Goal: Communication & Community: Answer question/provide support

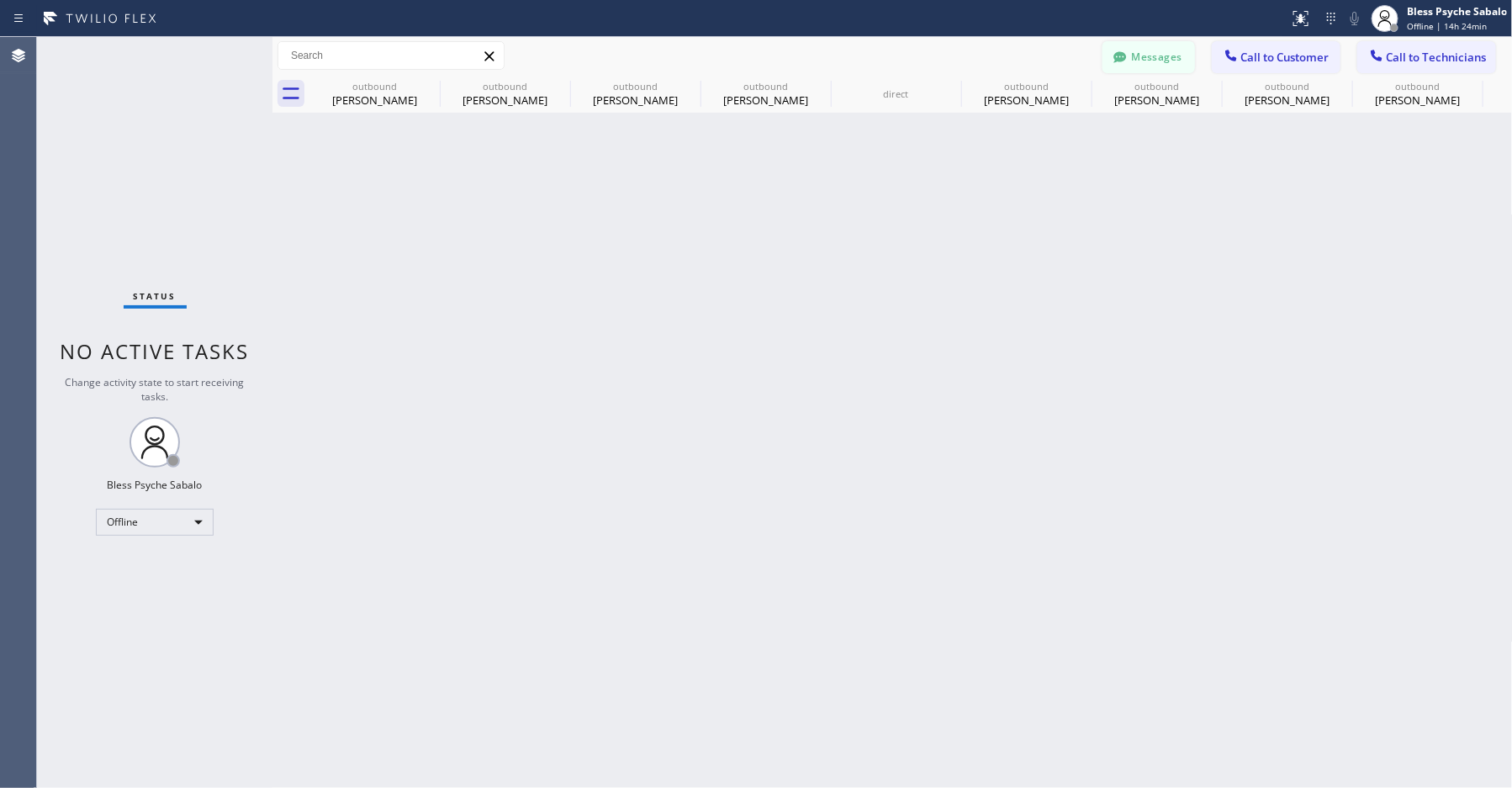
click at [1141, 50] on button "Messages" at bounding box center [1149, 57] width 92 height 32
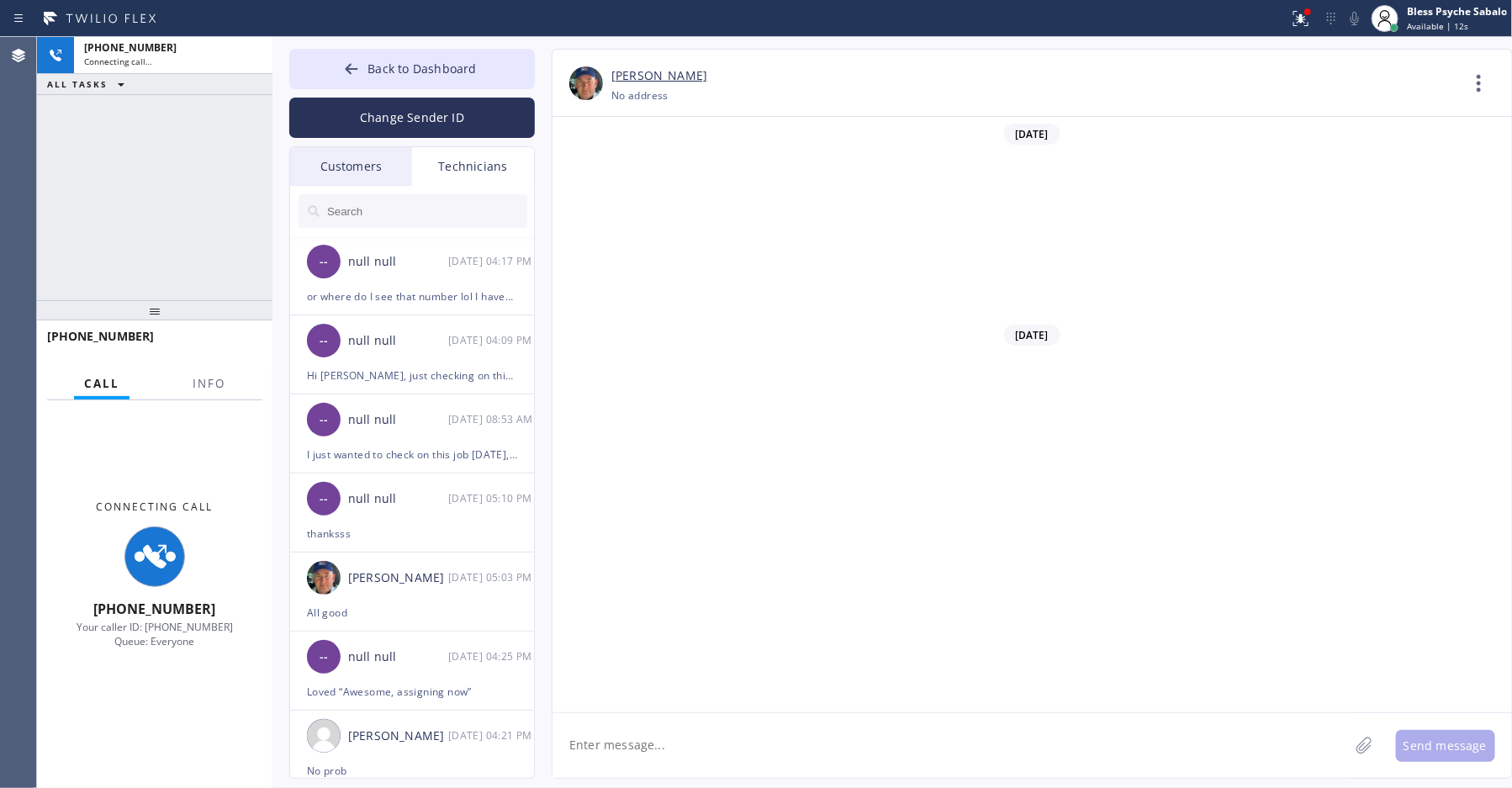
scroll to position [18017, 0]
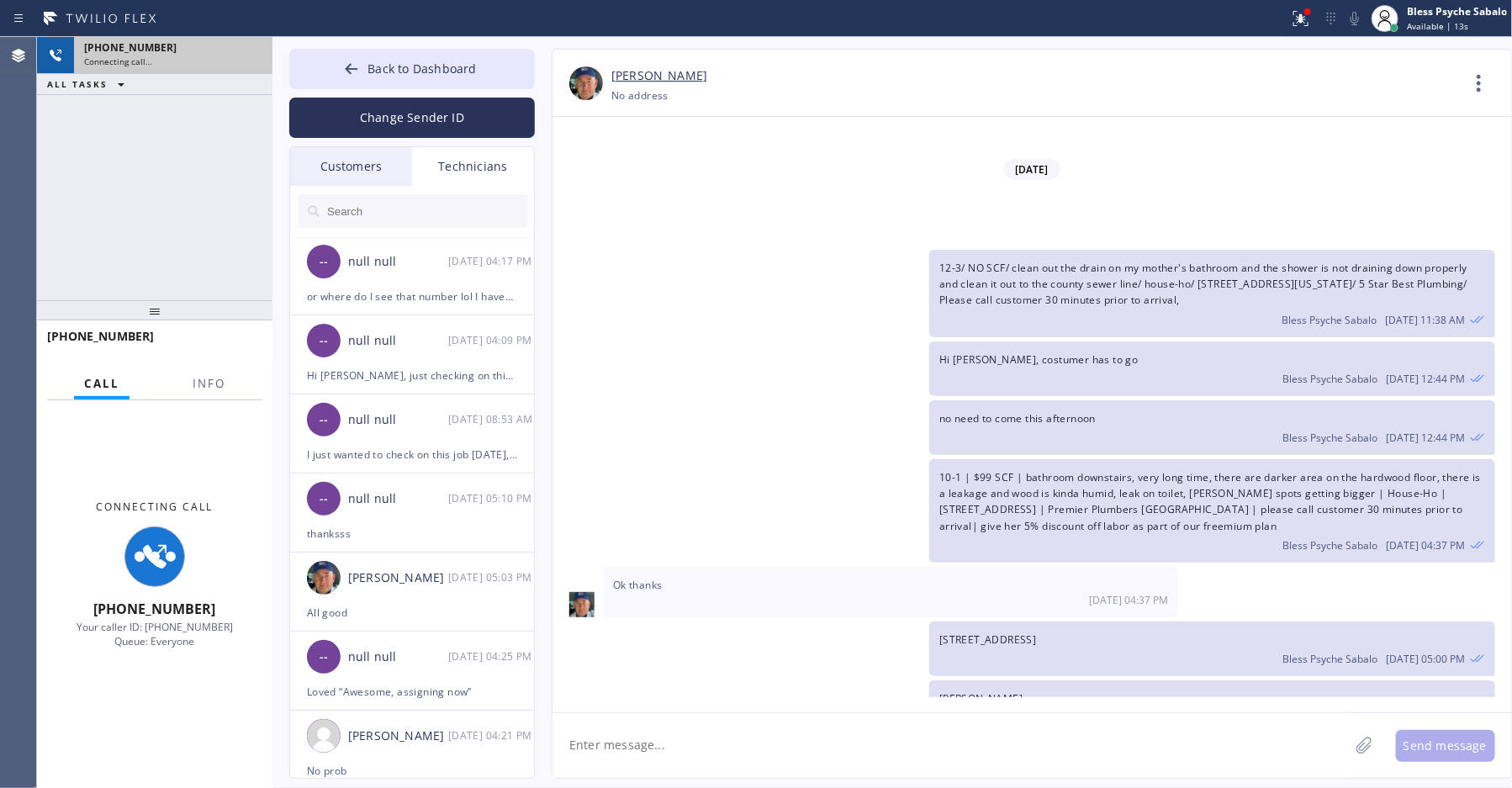
click at [154, 51] on div "[PHONE_NUMBER]" at bounding box center [173, 47] width 178 height 14
click at [228, 387] on button "Info" at bounding box center [209, 384] width 53 height 33
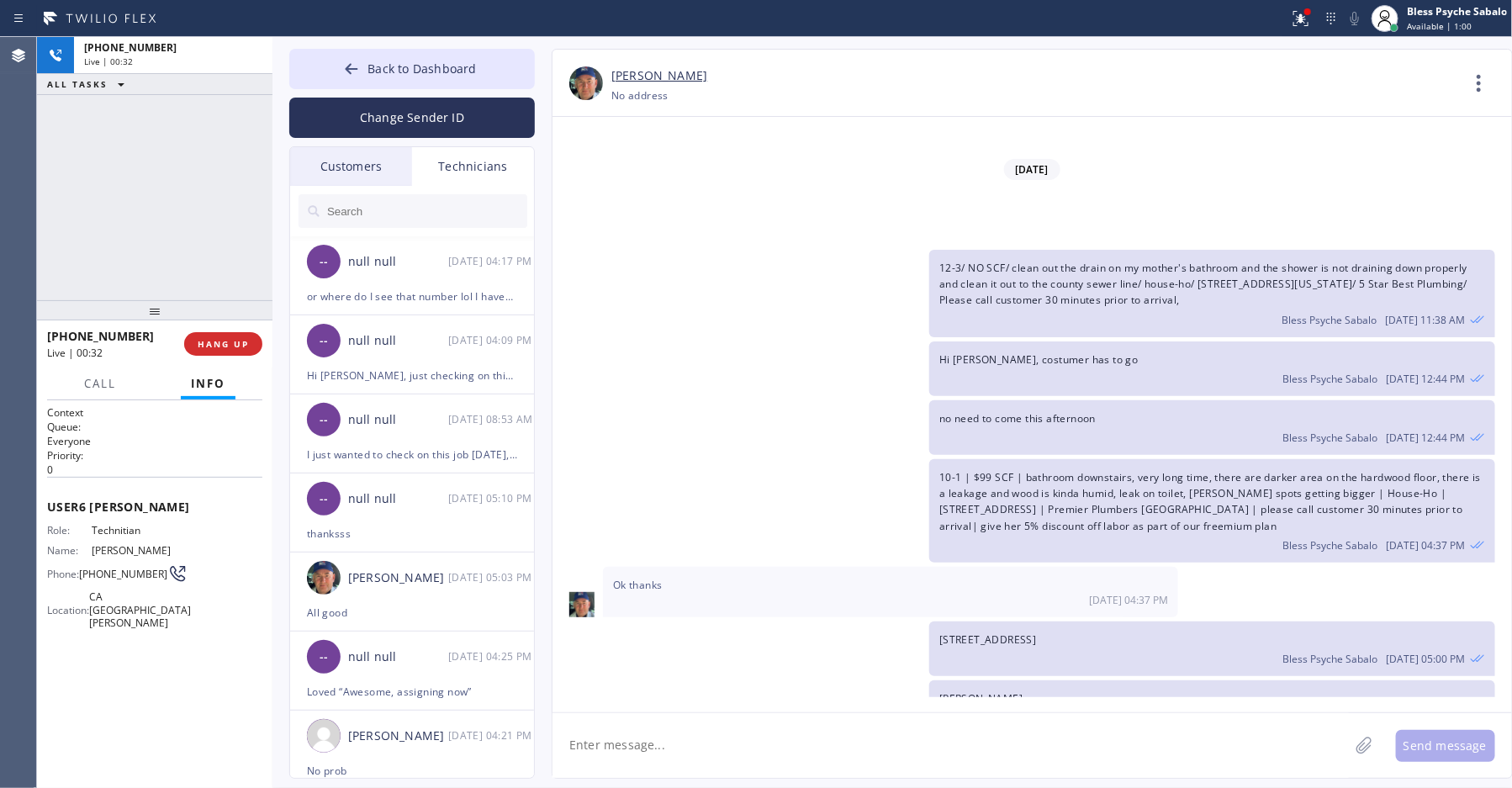
drag, startPoint x: 603, startPoint y: 218, endPoint x: 570, endPoint y: 180, distance: 50.3
click at [603, 401] on div "no need to come this afternoon Bless Psyche Sabalo [DATE] 12:44 PM" at bounding box center [1024, 428] width 943 height 55
click at [223, 349] on button "COMPLETE" at bounding box center [219, 344] width 85 height 23
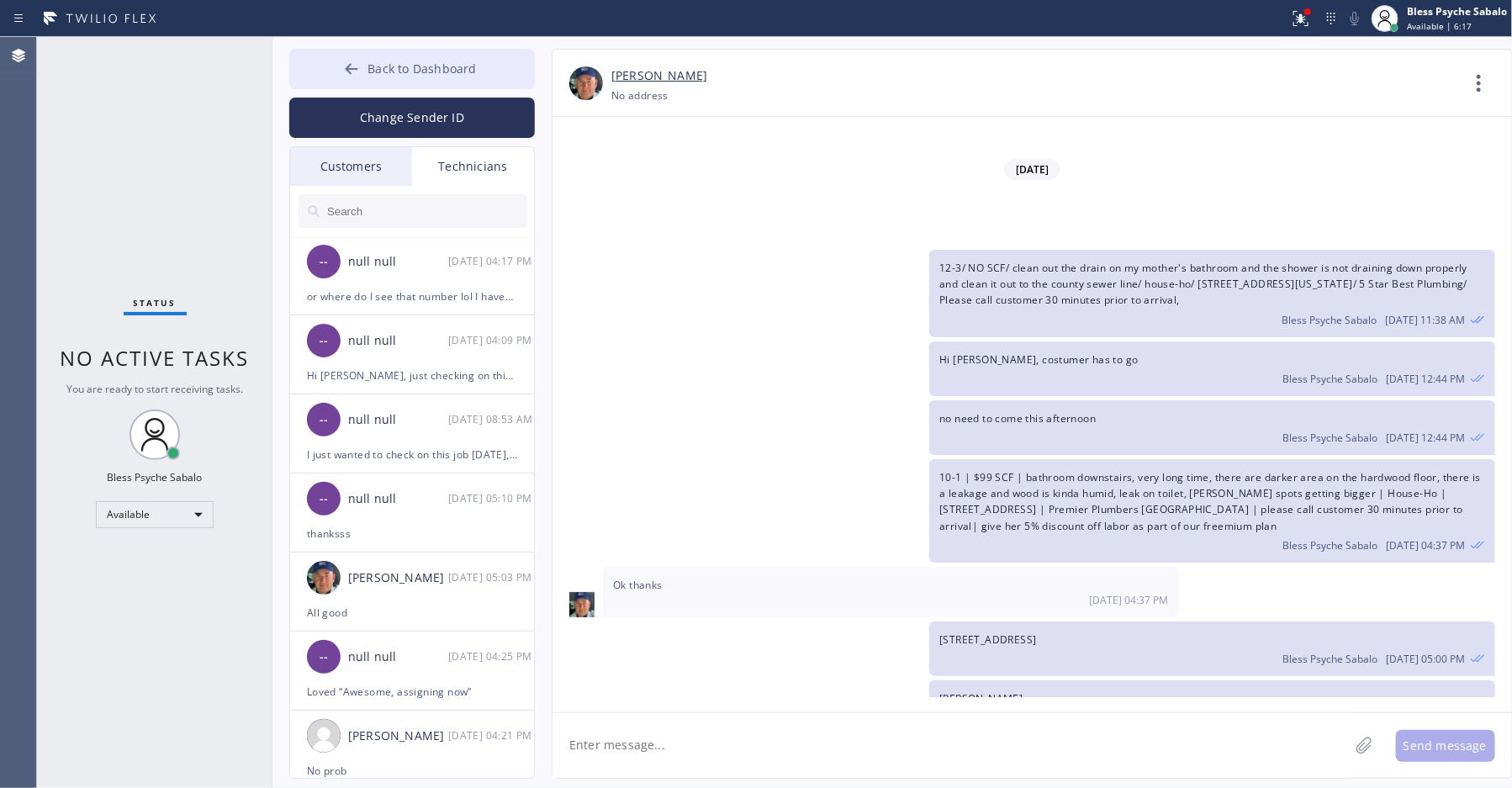
click at [413, 68] on span "Back to Dashboard" at bounding box center [422, 68] width 108 height 16
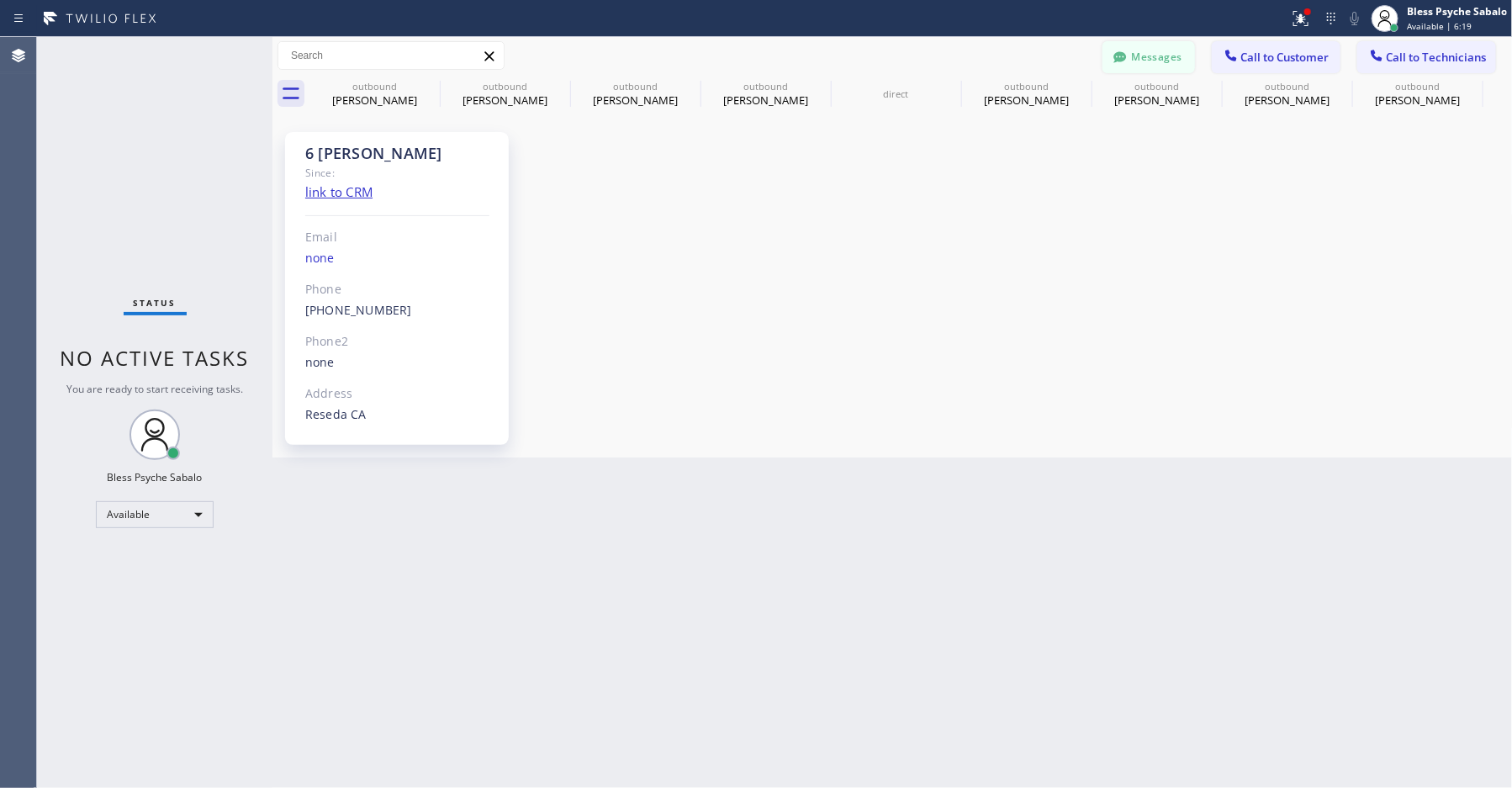
click at [1152, 53] on button "Messages" at bounding box center [1149, 57] width 92 height 32
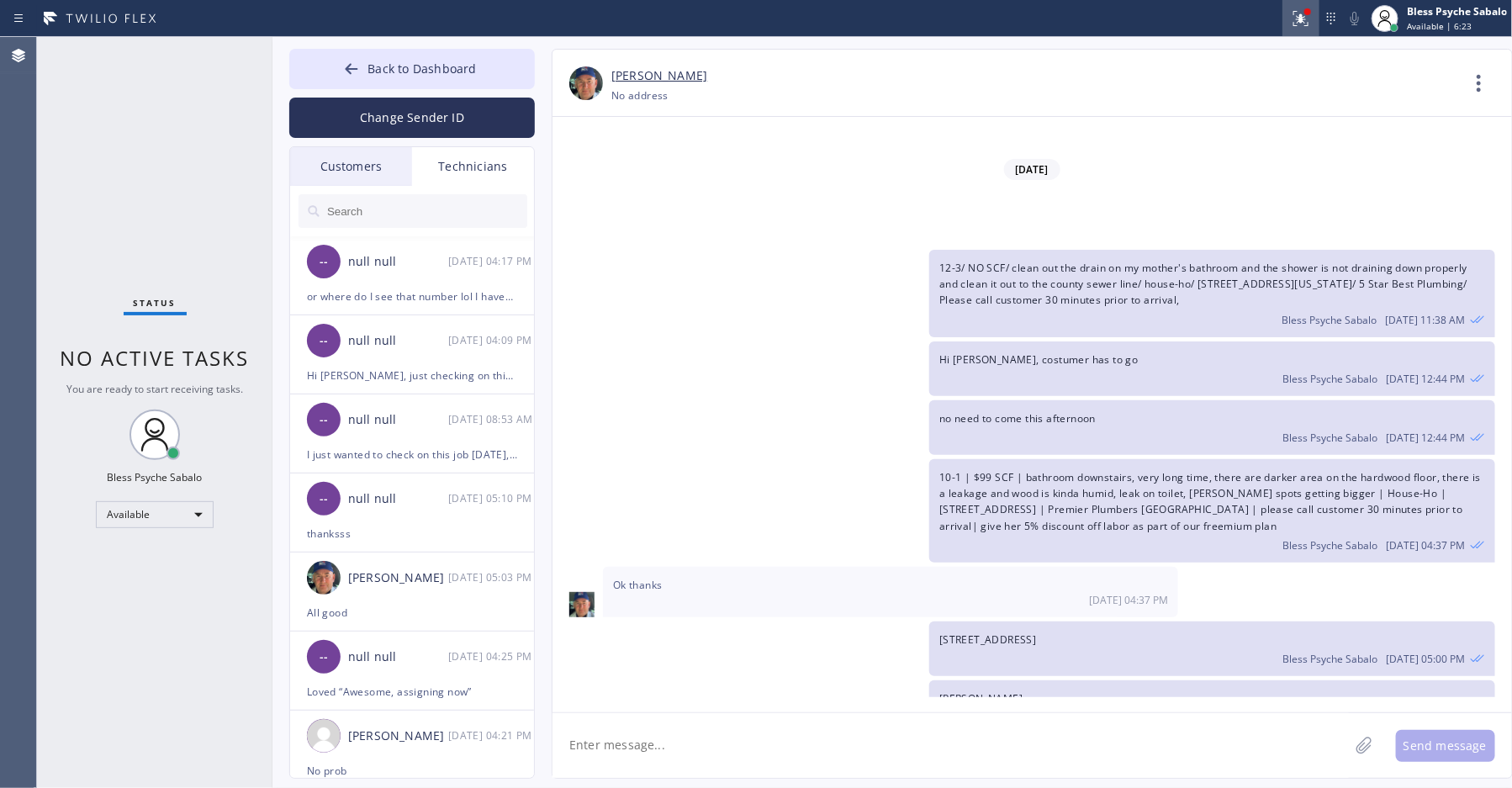
click at [1295, 19] on icon at bounding box center [1301, 19] width 21 height 21
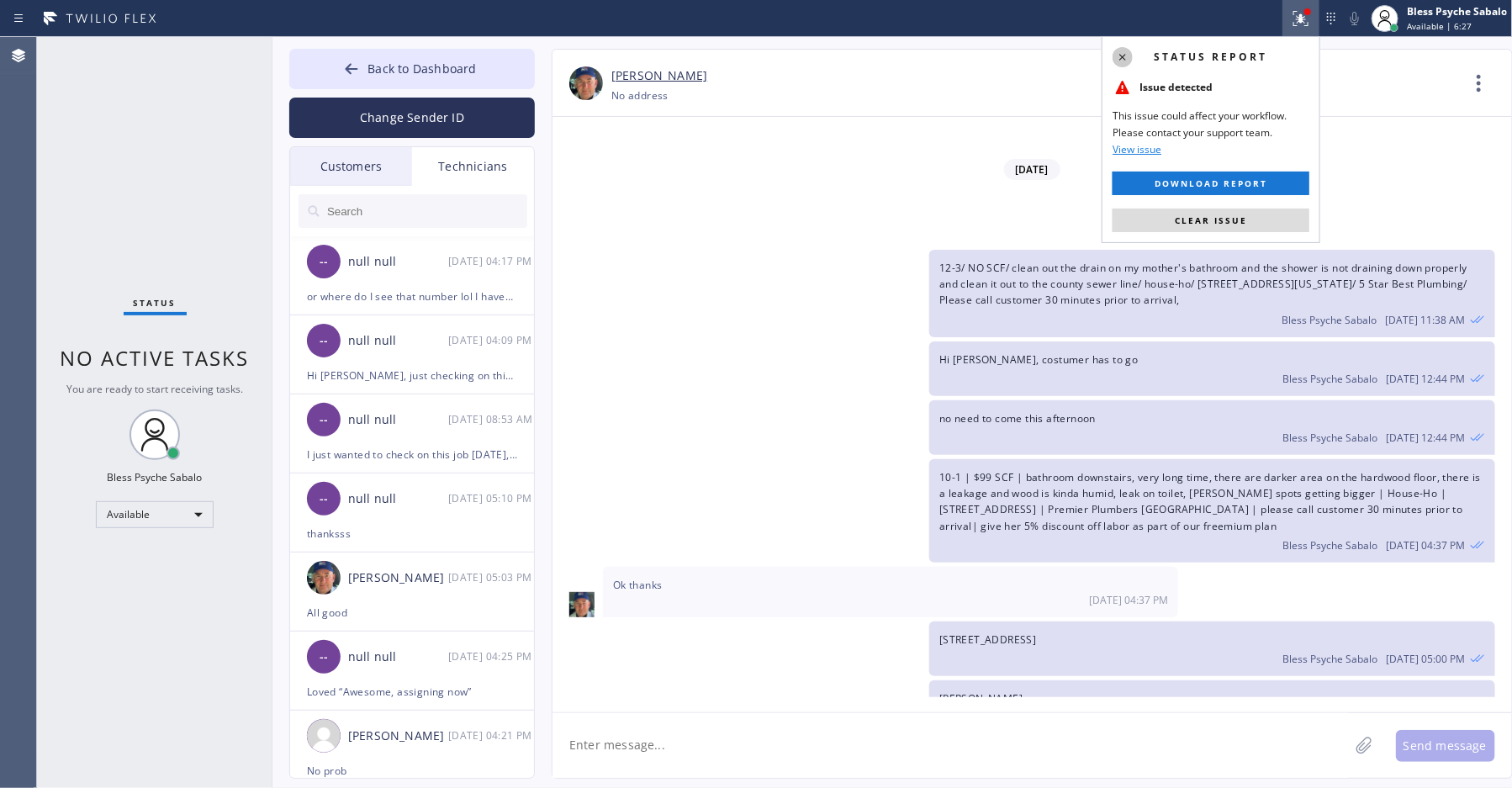
click at [1127, 62] on icon at bounding box center [1123, 57] width 21 height 21
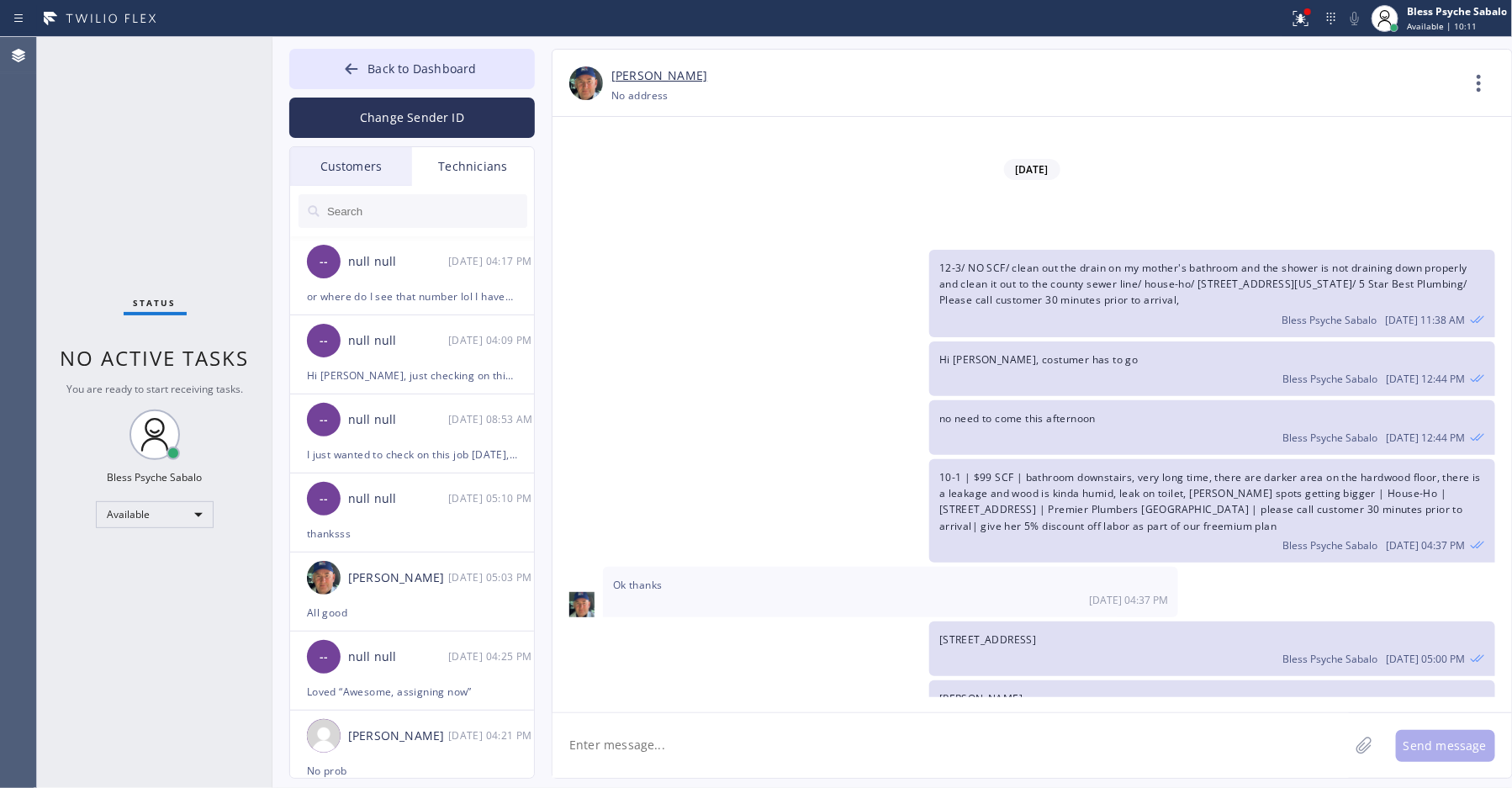
click at [207, 240] on div "Status No active tasks You are ready to start receiving tasks. Bless Psyche Sab…" at bounding box center [155, 413] width 235 height 752
click at [399, 72] on span "Back to Dashboard" at bounding box center [422, 68] width 108 height 16
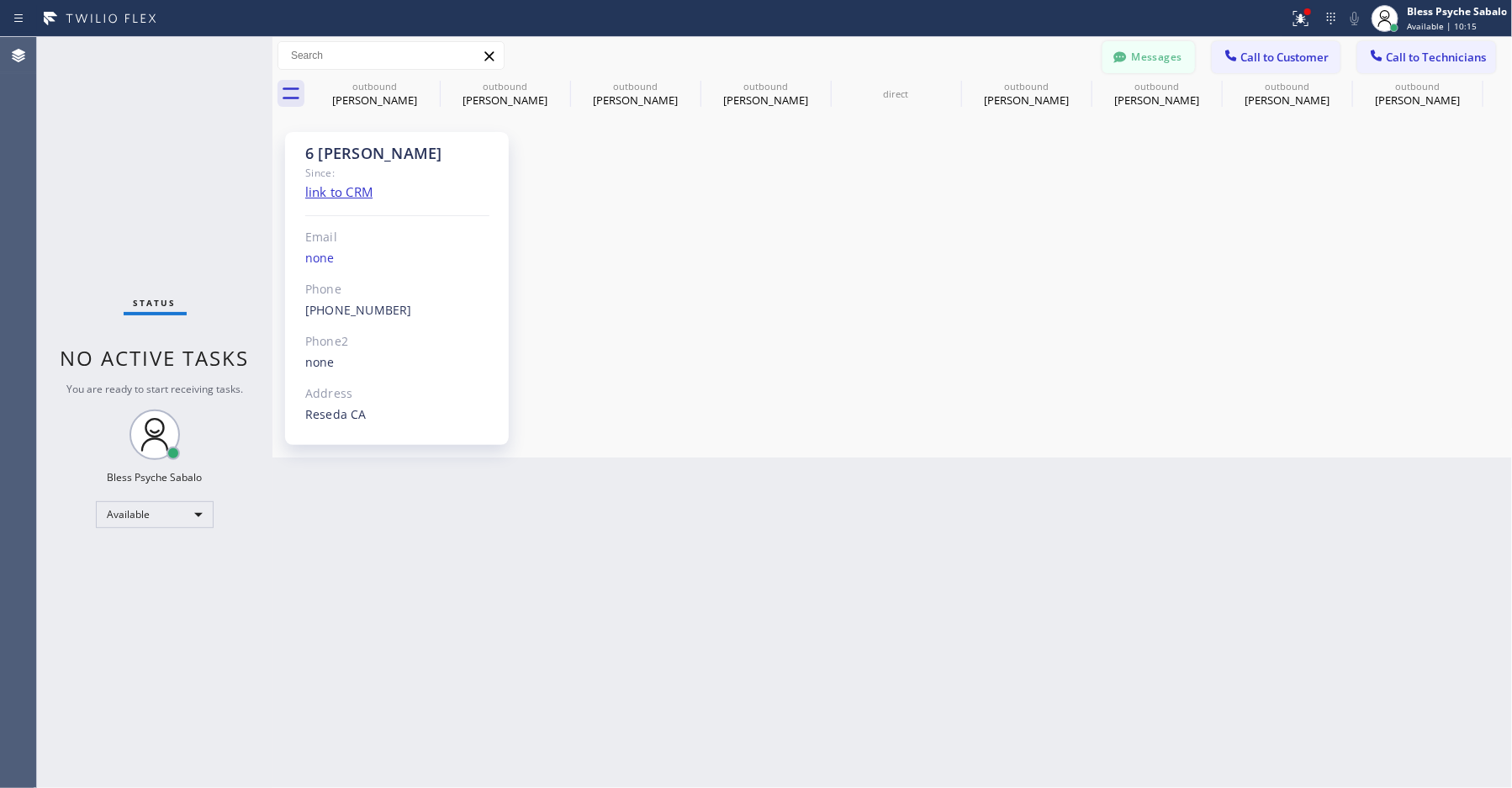
click at [1167, 61] on button "Messages" at bounding box center [1149, 57] width 92 height 32
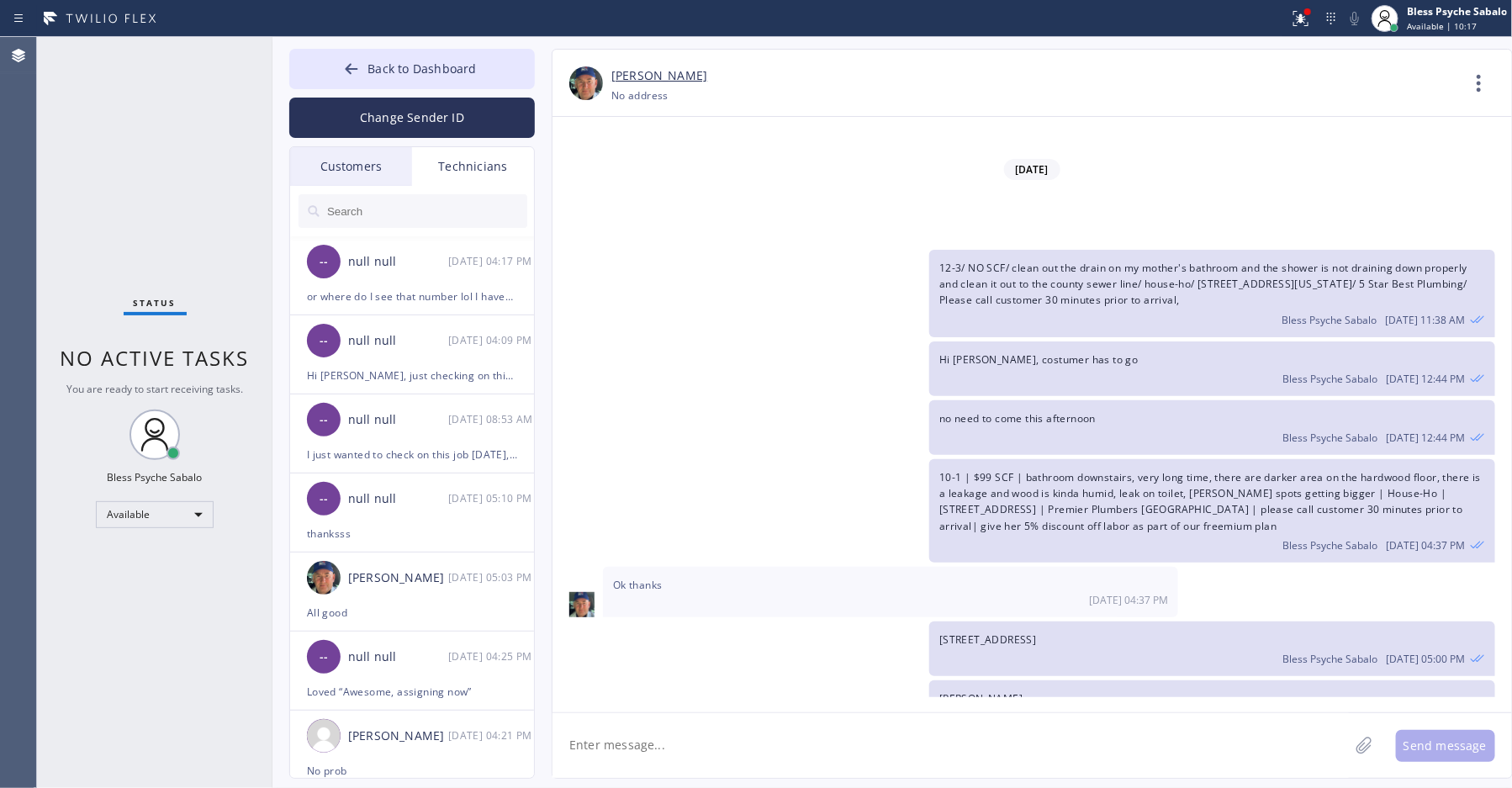
click at [465, 165] on div "Technicians" at bounding box center [473, 166] width 122 height 38
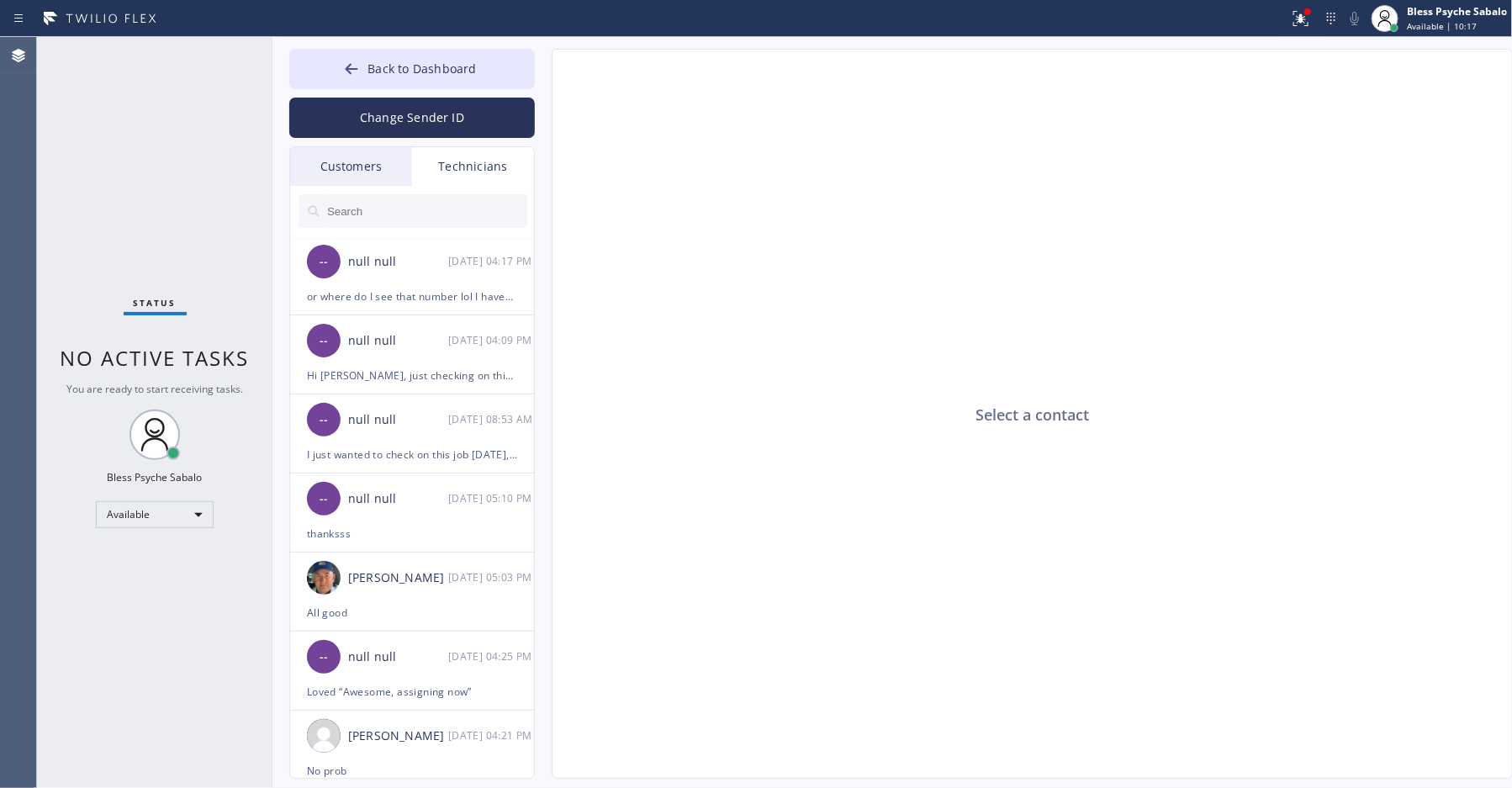
click at [399, 212] on input "text" at bounding box center [427, 211] width 202 height 34
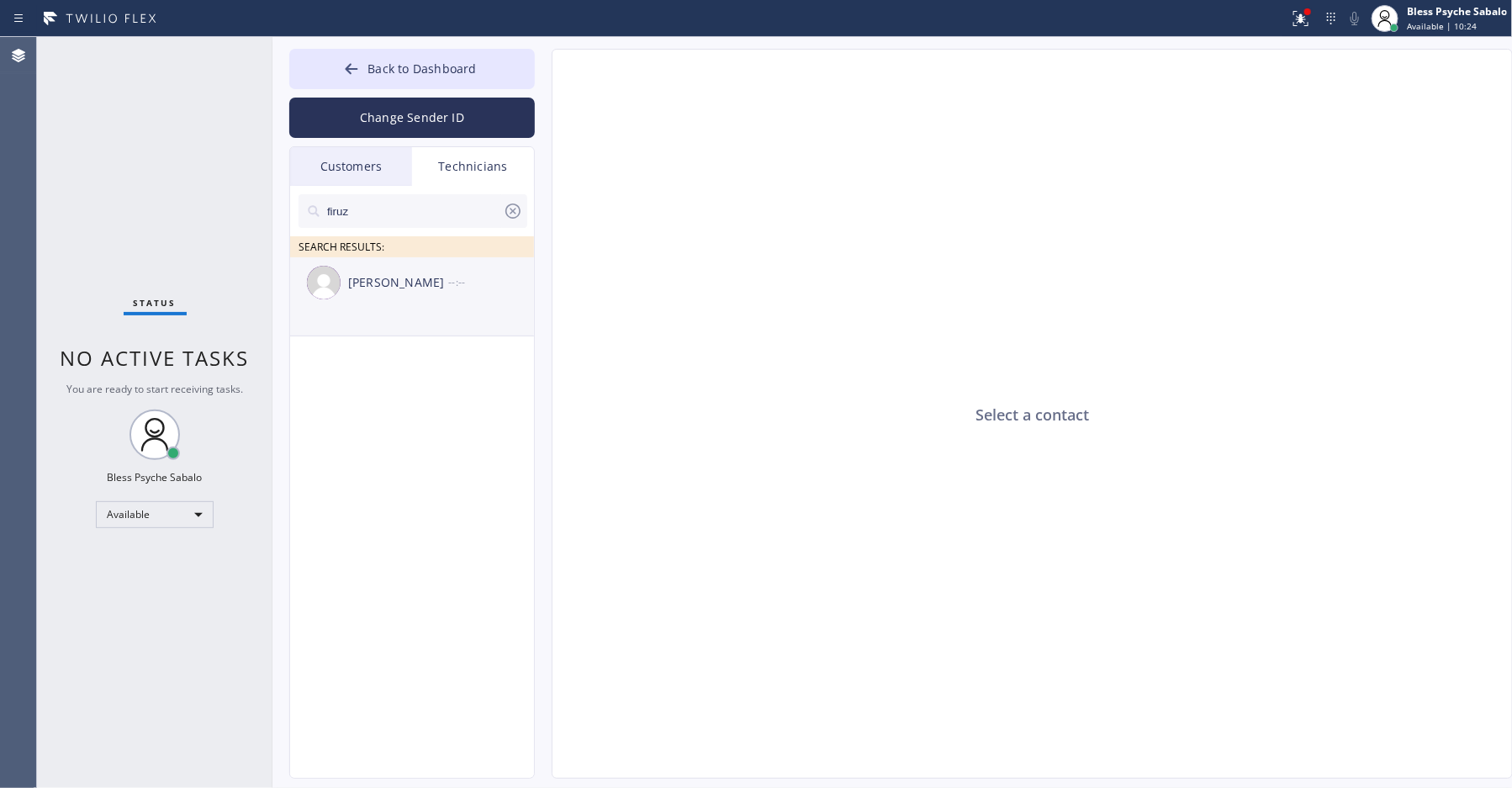
type input "firuz"
click at [404, 298] on div "[PERSON_NAME] --:--" at bounding box center [413, 283] width 245 height 50
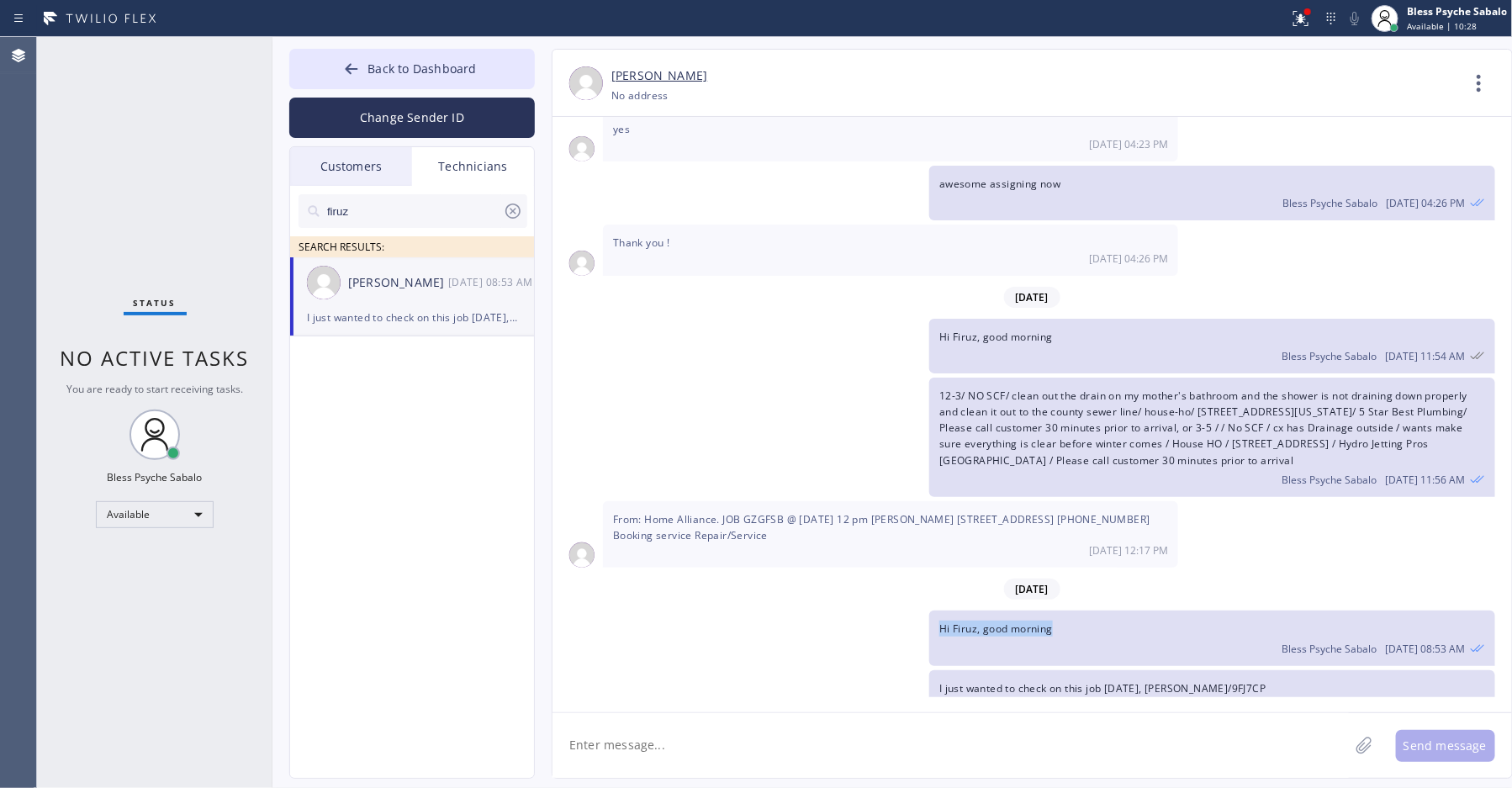
drag, startPoint x: 934, startPoint y: 593, endPoint x: 1139, endPoint y: 613, distance: 206.0
click at [1139, 613] on div "Hi Firuz, good morning Bless Psyche Sabalo [DATE] 08:53 AM" at bounding box center [1212, 638] width 566 height 55
copy span "Hi Firuz, good morning"
click at [617, 748] on textarea at bounding box center [950, 745] width 796 height 64
paste textarea "Hi Firuz, good morning"
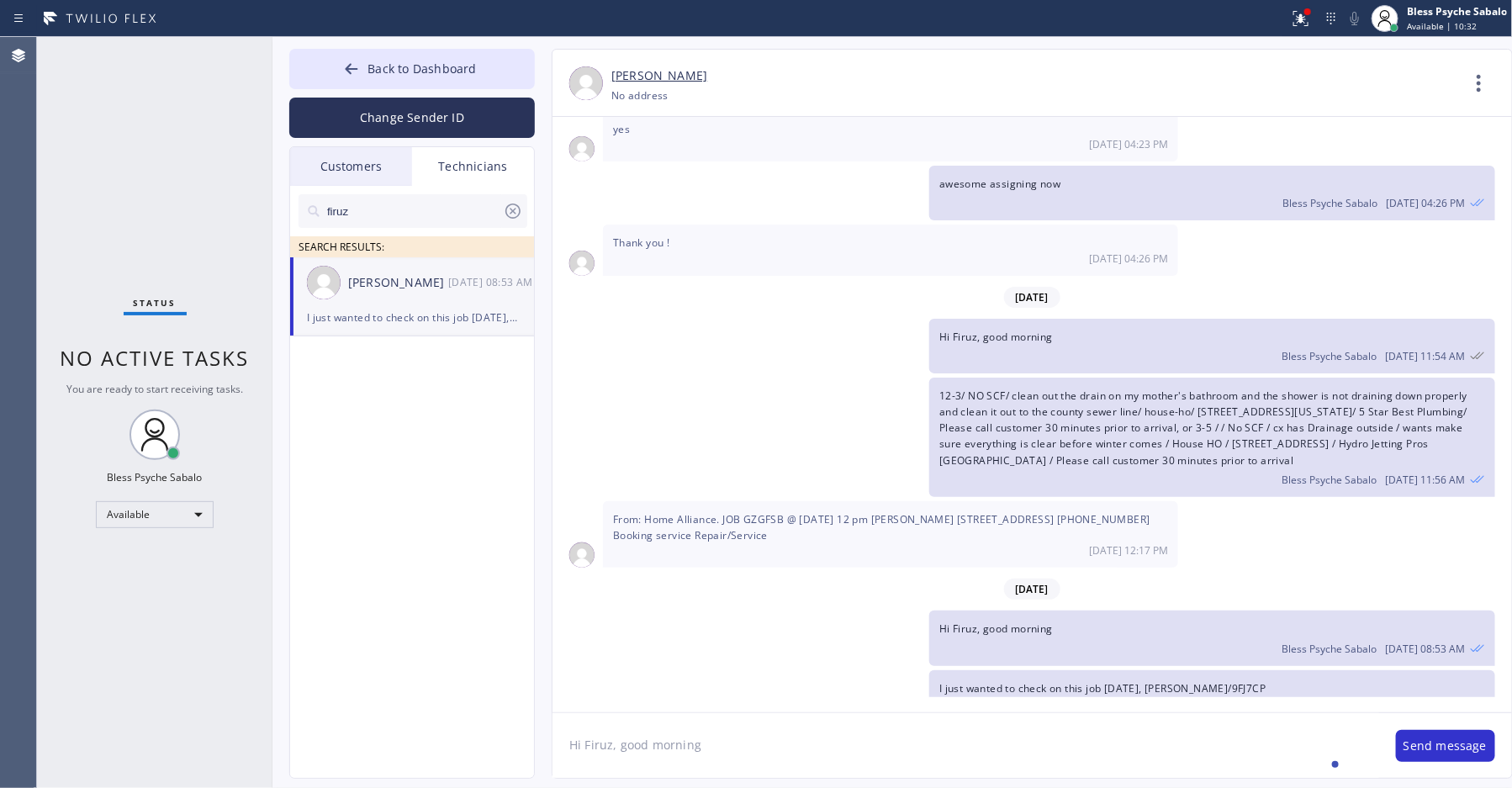
type textarea "Hi Firuz, good morning"
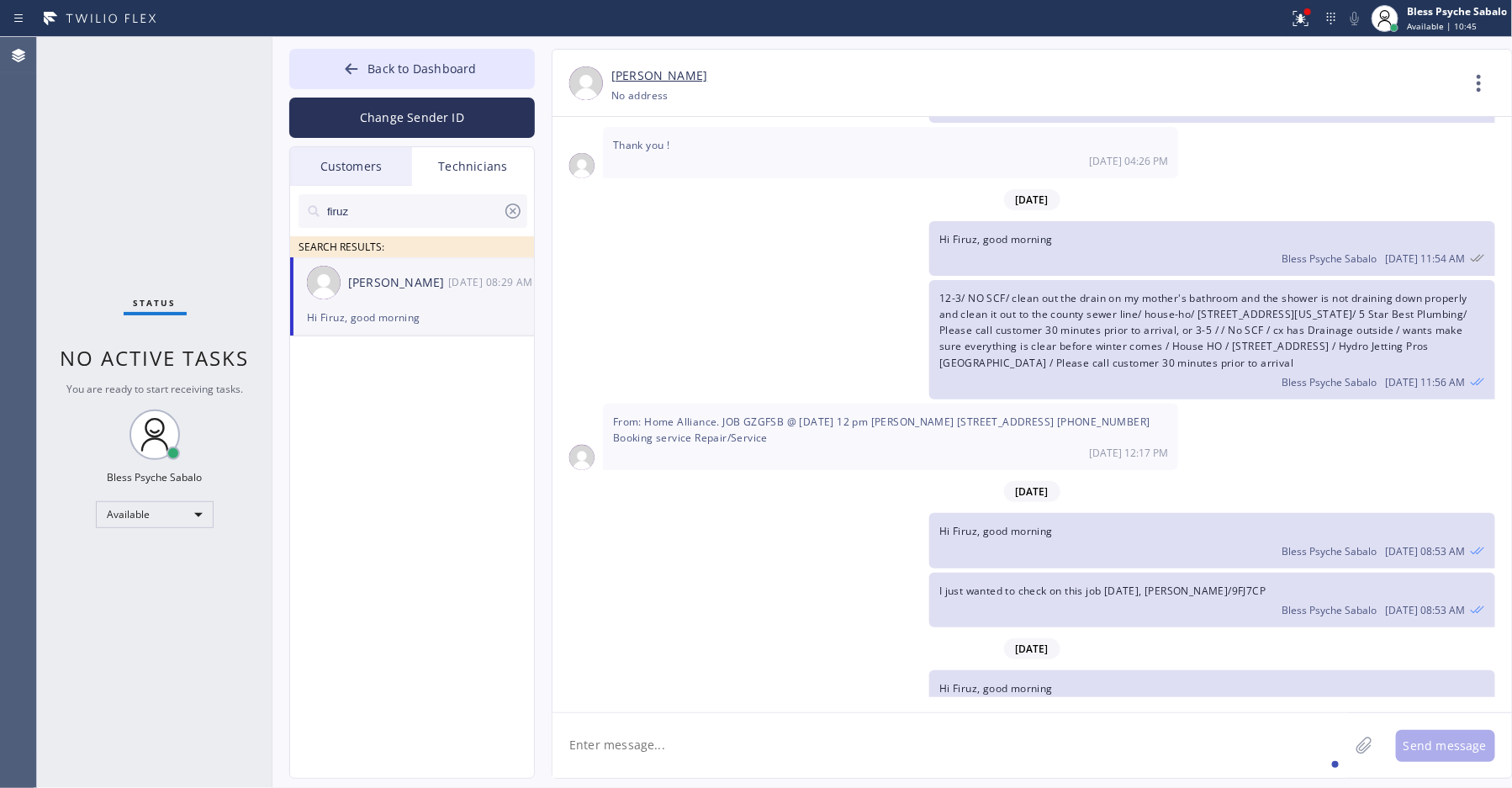
click at [675, 760] on textarea at bounding box center [950, 745] width 796 height 64
drag, startPoint x: 933, startPoint y: 553, endPoint x: 1085, endPoint y: 558, distance: 152.1
click at [1085, 573] on div "I just wanted to check on this job [DATE], [PERSON_NAME]/9FJ7CP Bless Psyche Sa…" at bounding box center [1212, 600] width 566 height 55
copy span "I just wanted to check on this"
click at [622, 753] on textarea at bounding box center [950, 745] width 796 height 64
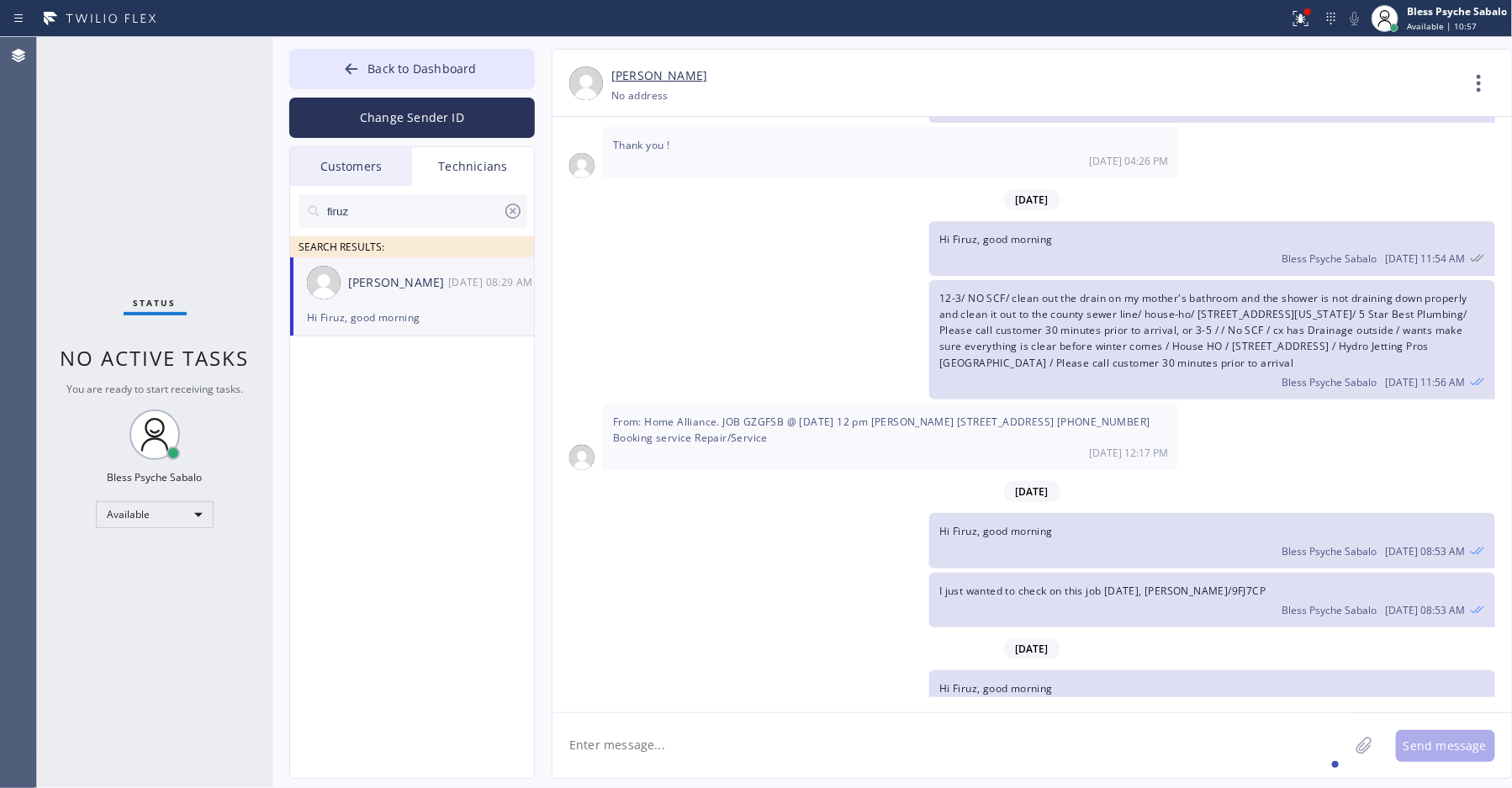
paste textarea "I just wanted to check on this"
click at [868, 745] on textarea "I just wanted to check on this costumer" at bounding box center [966, 745] width 827 height 64
paste textarea "[PERSON_NAME]"
click at [922, 747] on textarea "I just wanted to check on this costumer ,Name [PERSON_NAME]" at bounding box center [966, 745] width 827 height 64
type textarea "I just wanted to check on this costumer ,Name [PERSON_NAME] Any update on this ?"
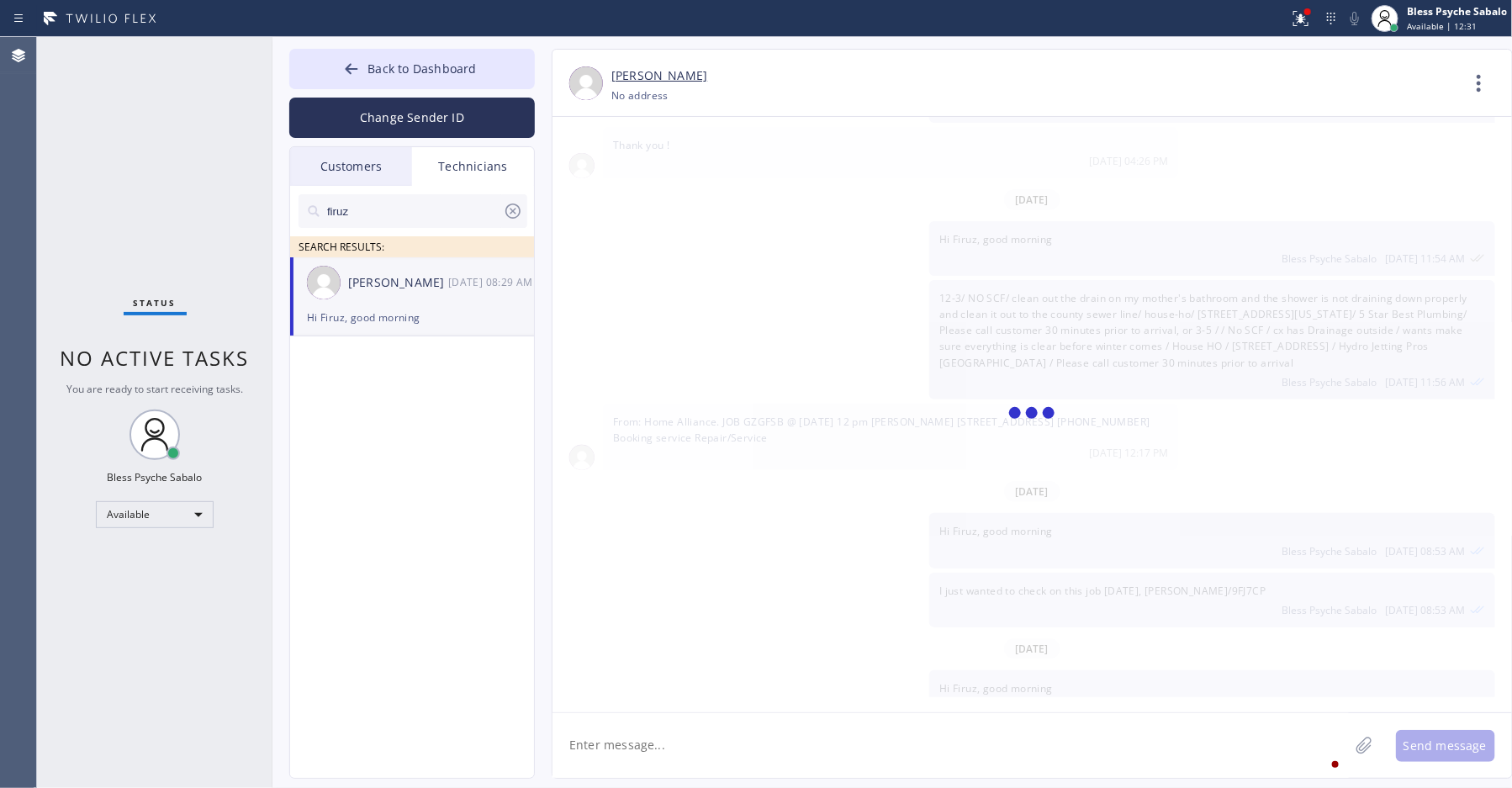
scroll to position [4193, 0]
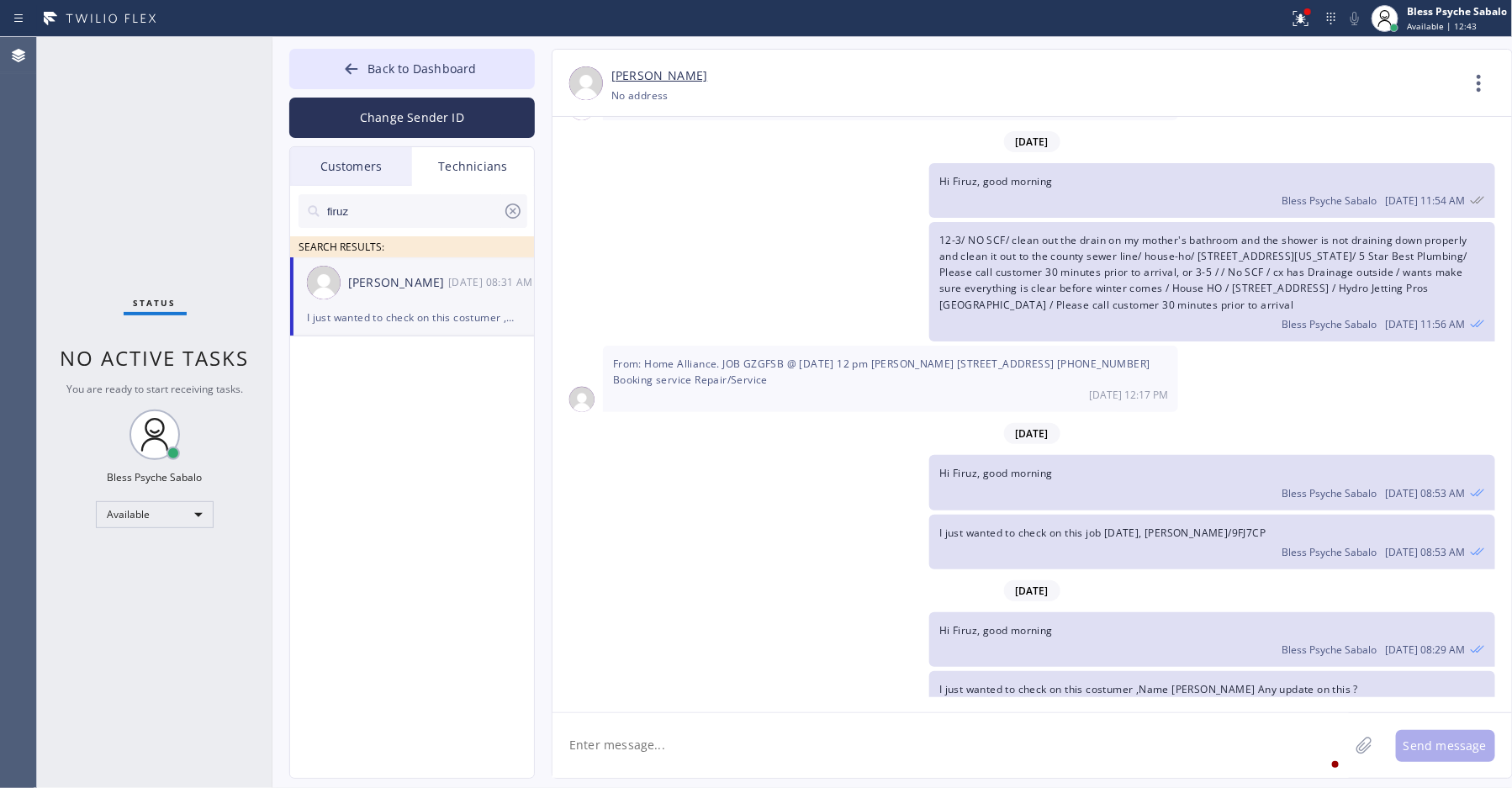
click at [452, 493] on div "firuz SEARCH RESULTS: [PERSON_NAME] [DATE] 08:31 AM I just wanted to check on t…" at bounding box center [413, 501] width 245 height 631
click at [439, 74] on span "Back to Dashboard" at bounding box center [422, 68] width 108 height 16
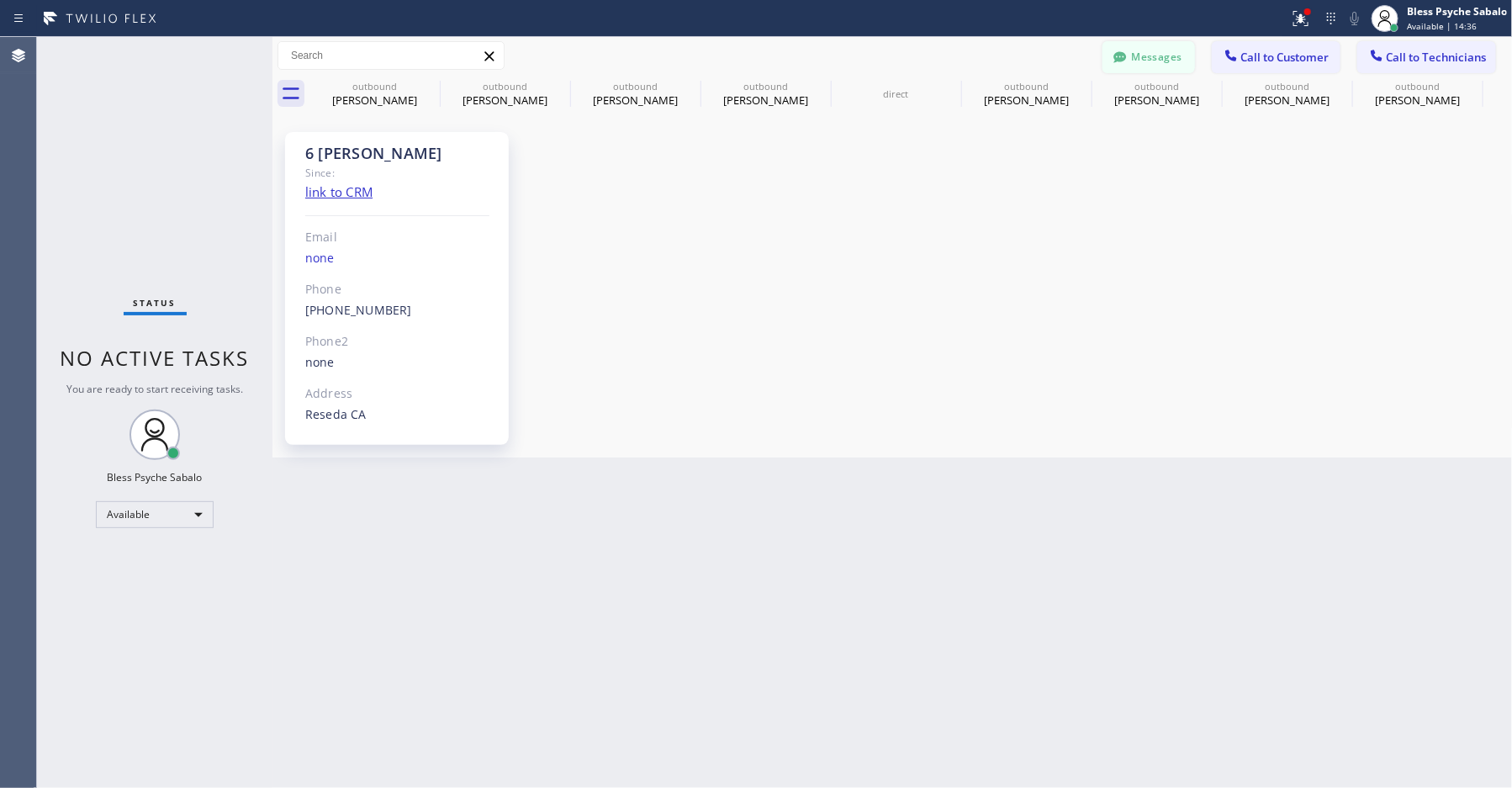
click at [1162, 50] on button "Messages" at bounding box center [1149, 57] width 92 height 32
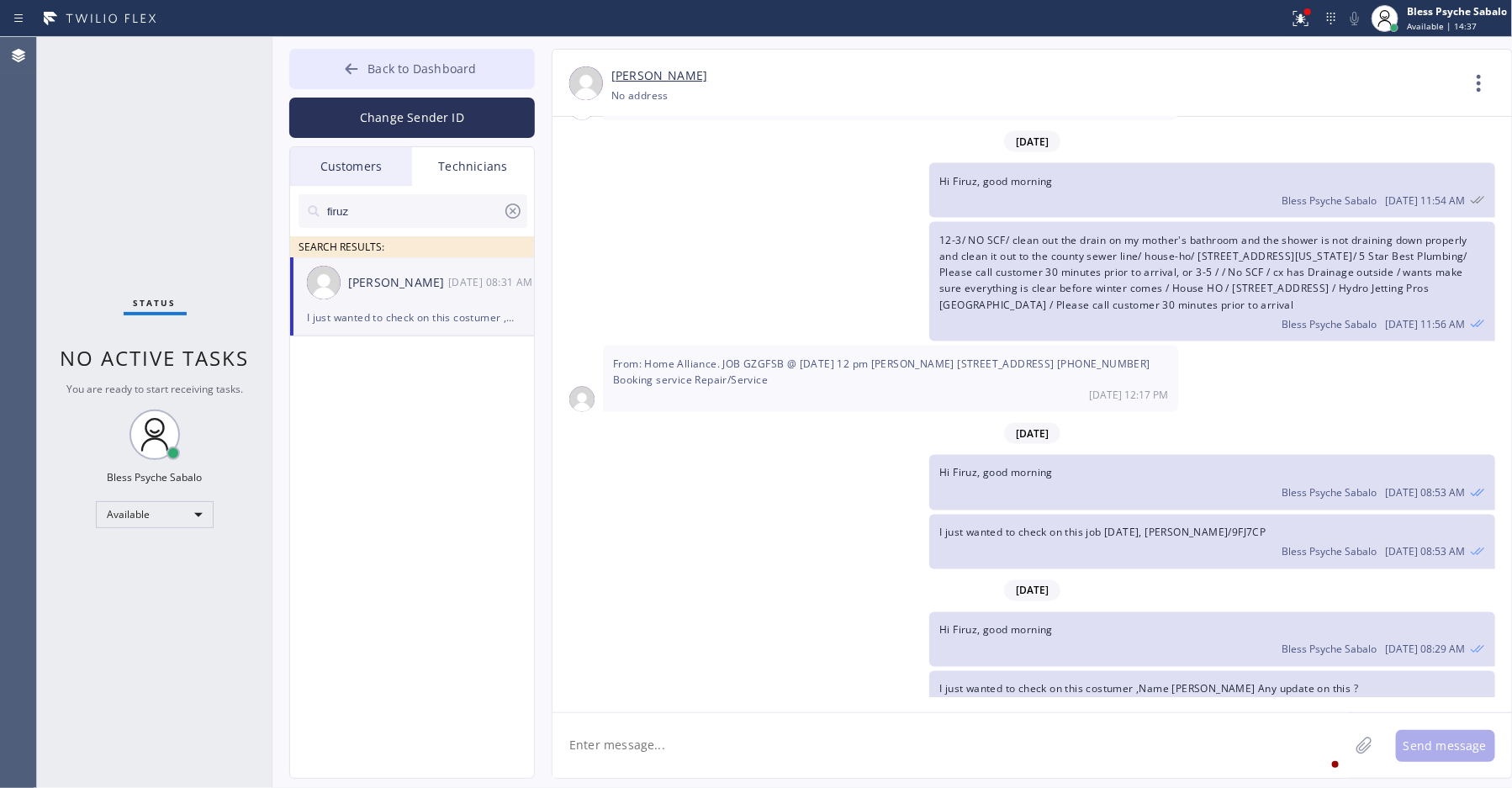
click at [425, 58] on button "Back to Dashboard" at bounding box center [412, 68] width 245 height 40
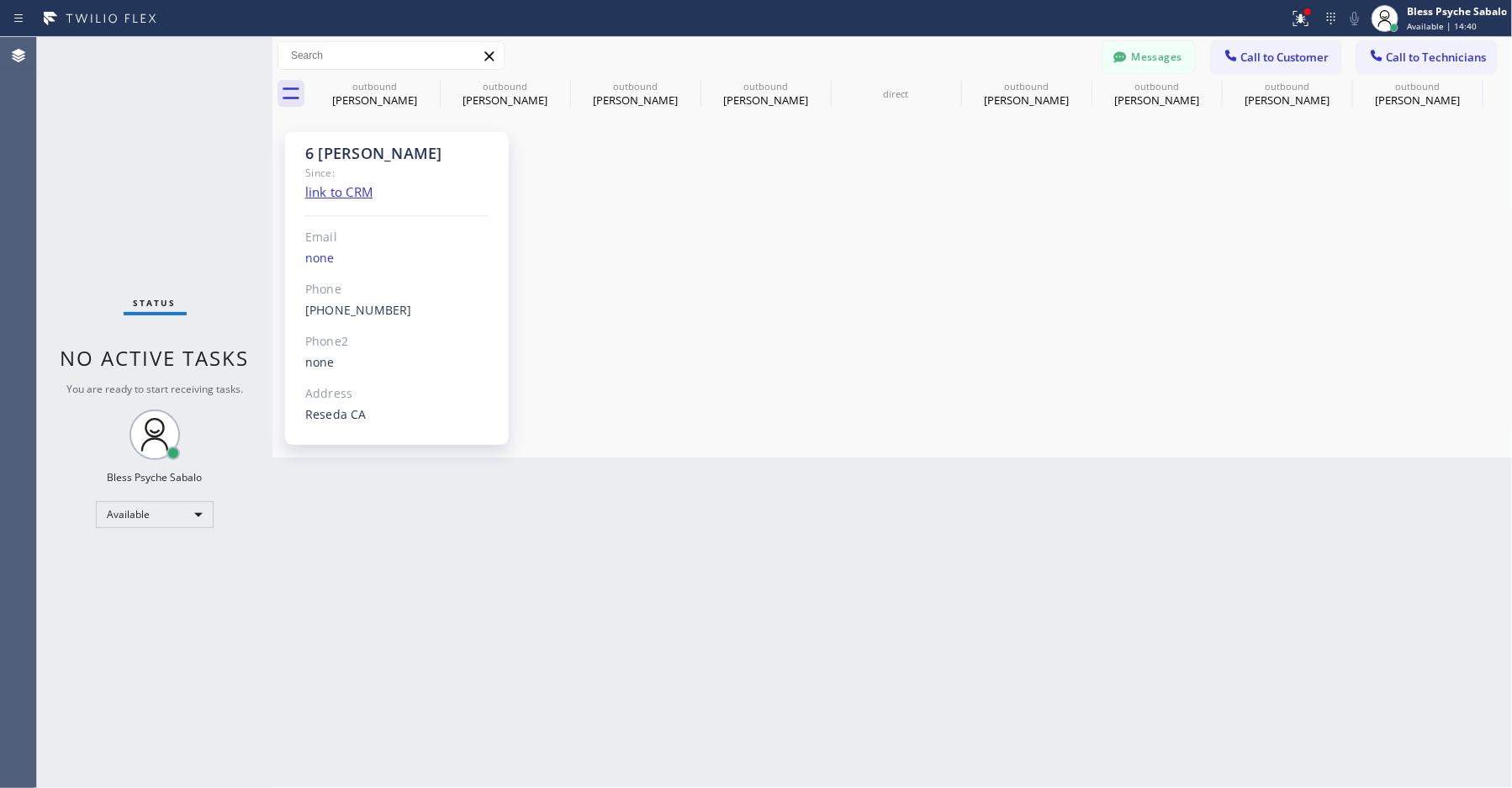
click at [493, 53] on icon at bounding box center [489, 56] width 9 height 9
click at [488, 51] on icon at bounding box center [490, 57] width 21 height 21
click at [1159, 56] on button "Messages" at bounding box center [1149, 57] width 92 height 32
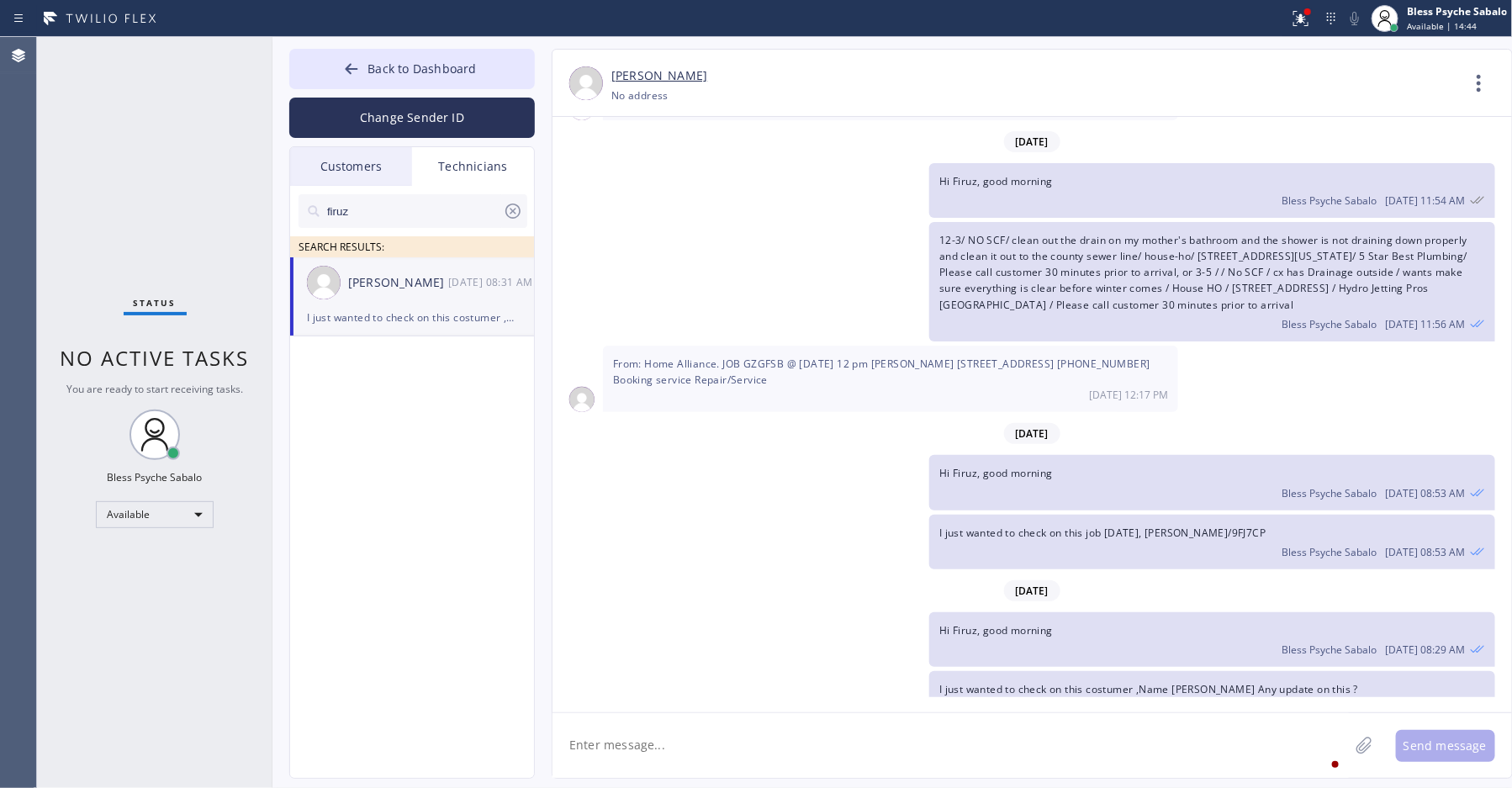
click at [339, 169] on div "Customers" at bounding box center [351, 166] width 122 height 38
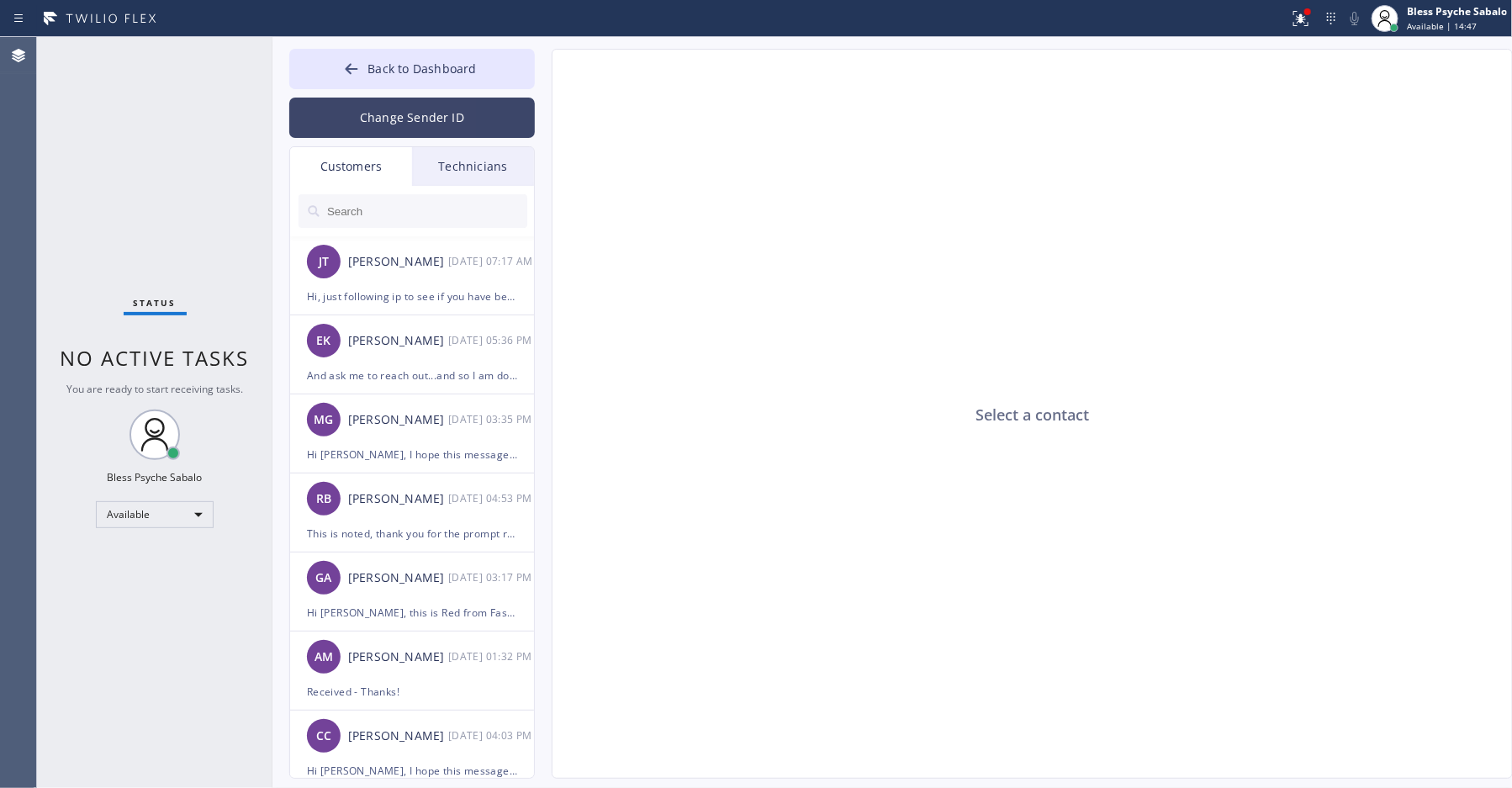
click at [389, 130] on button "Change Sender ID" at bounding box center [412, 118] width 245 height 40
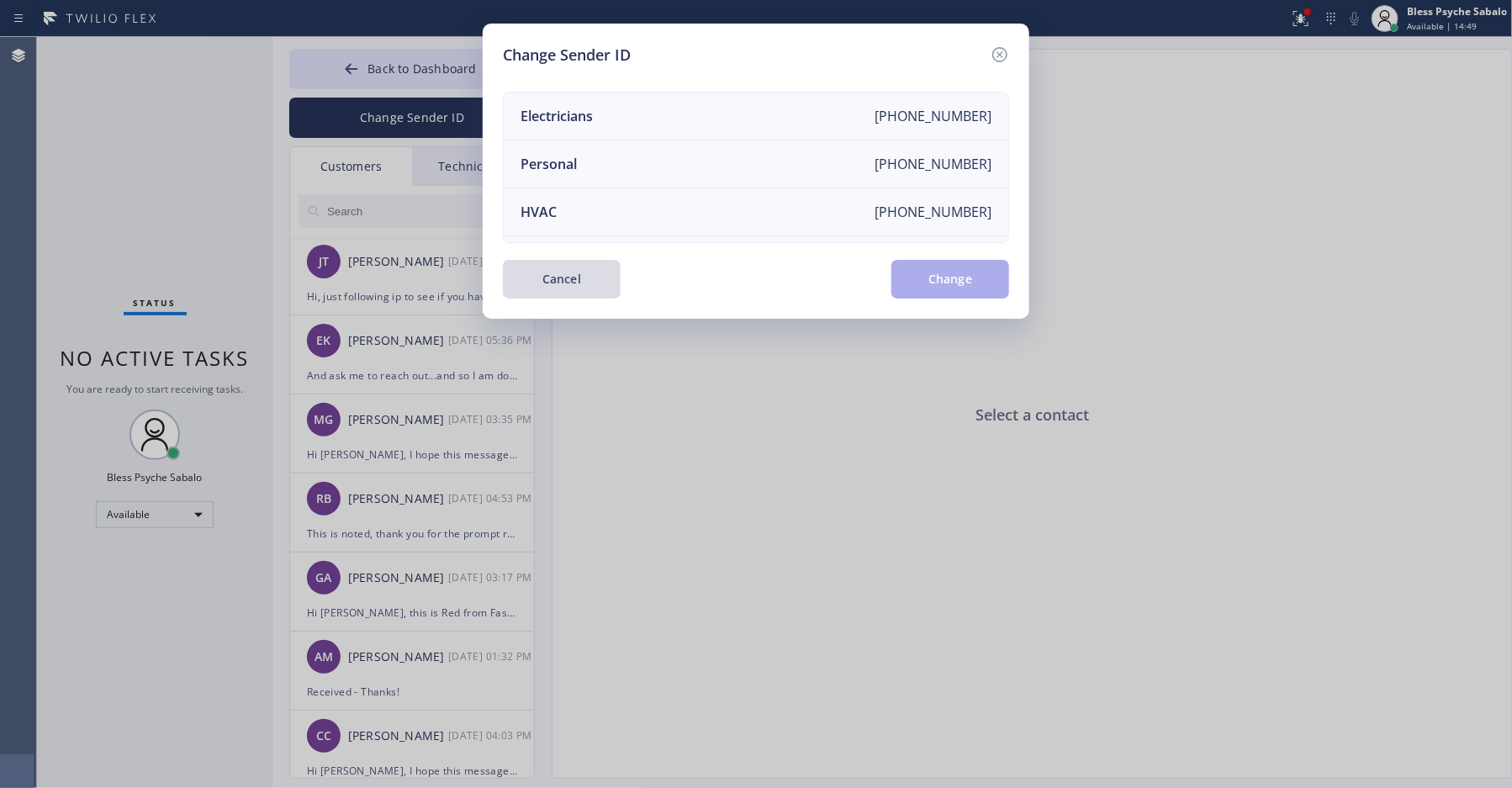
click at [542, 288] on button "Cancel" at bounding box center [562, 278] width 118 height 38
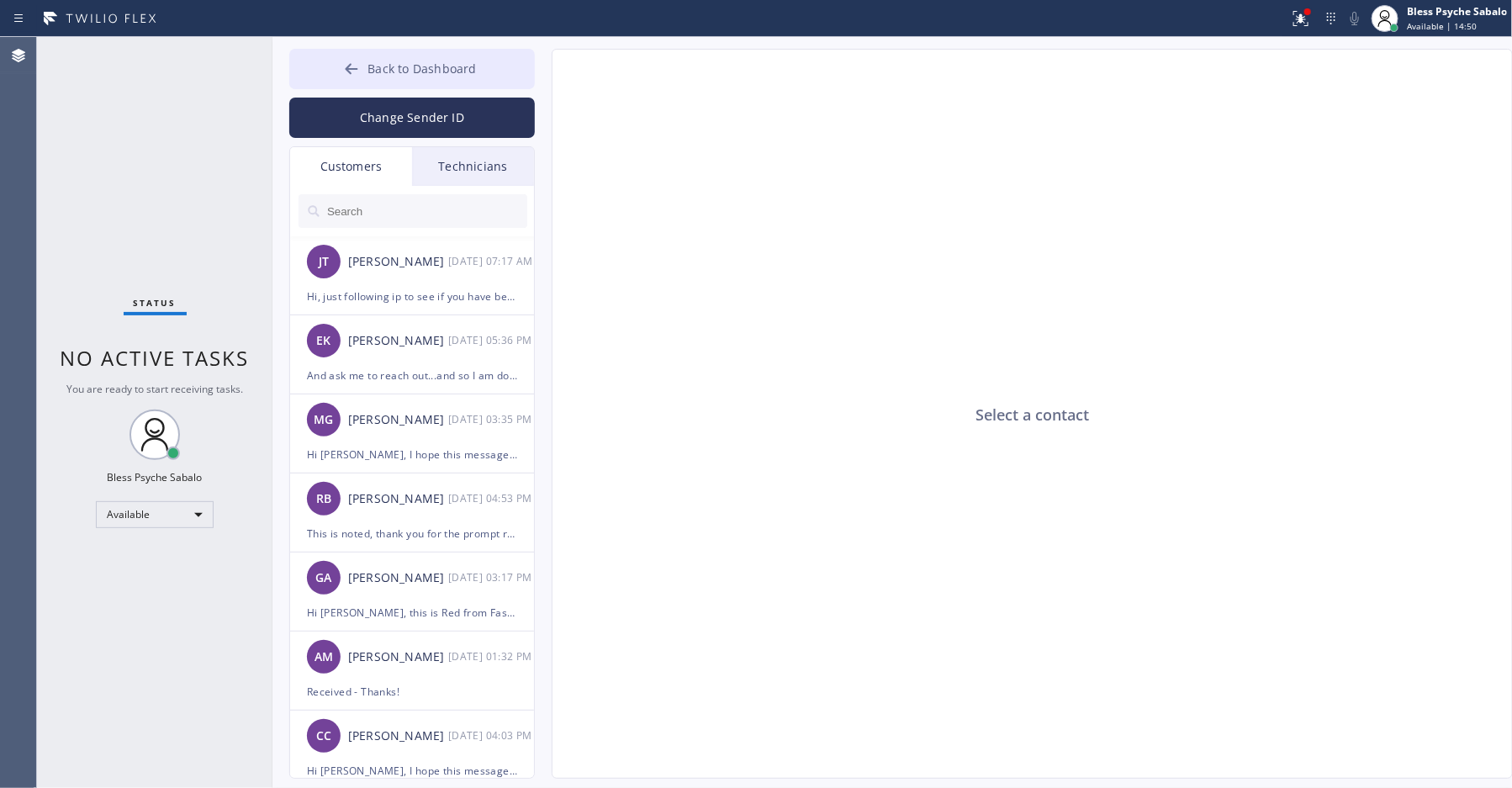
click at [409, 61] on span "Back to Dashboard" at bounding box center [422, 68] width 108 height 16
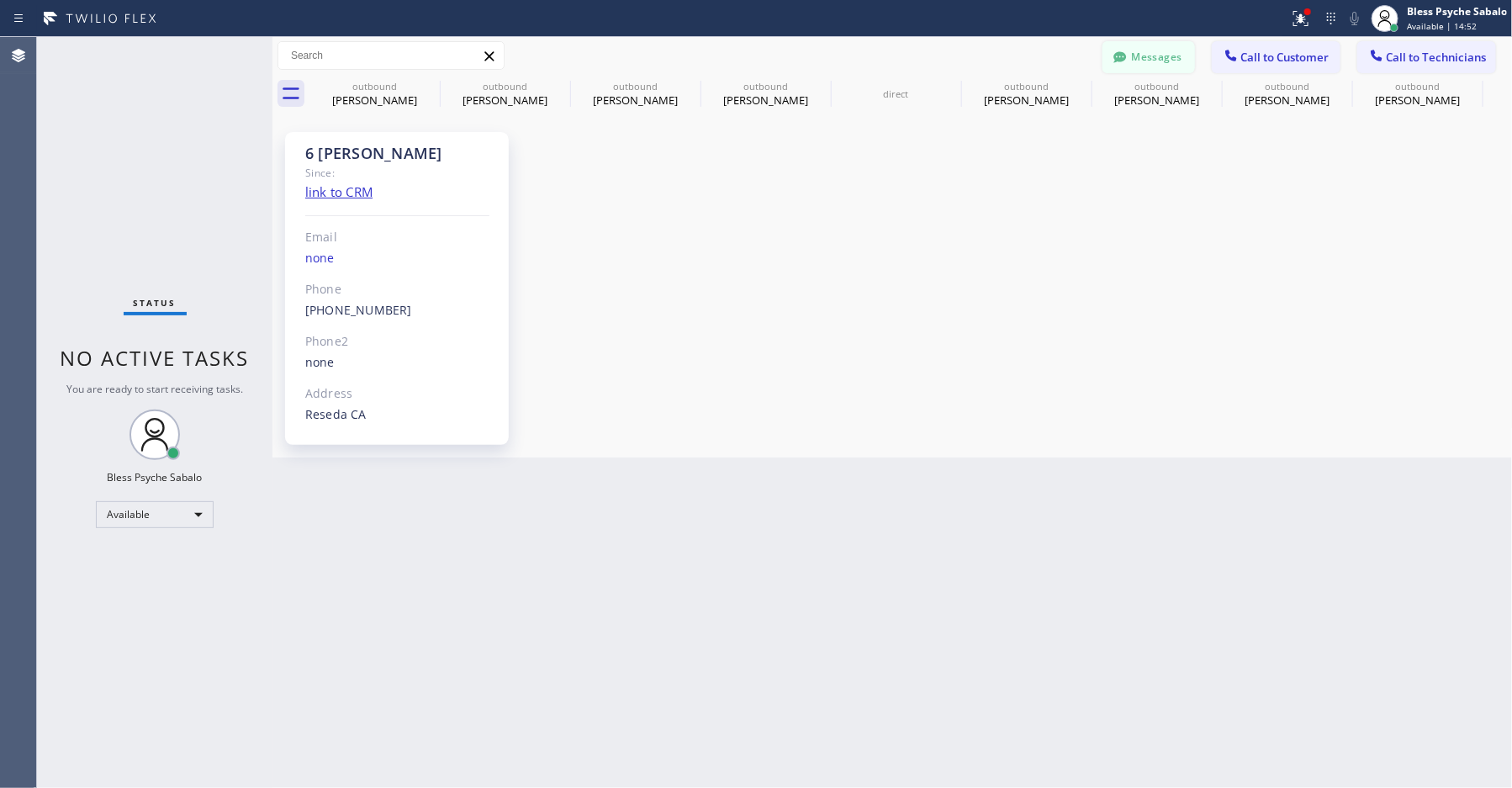
click at [1141, 58] on button "Messages" at bounding box center [1149, 57] width 92 height 32
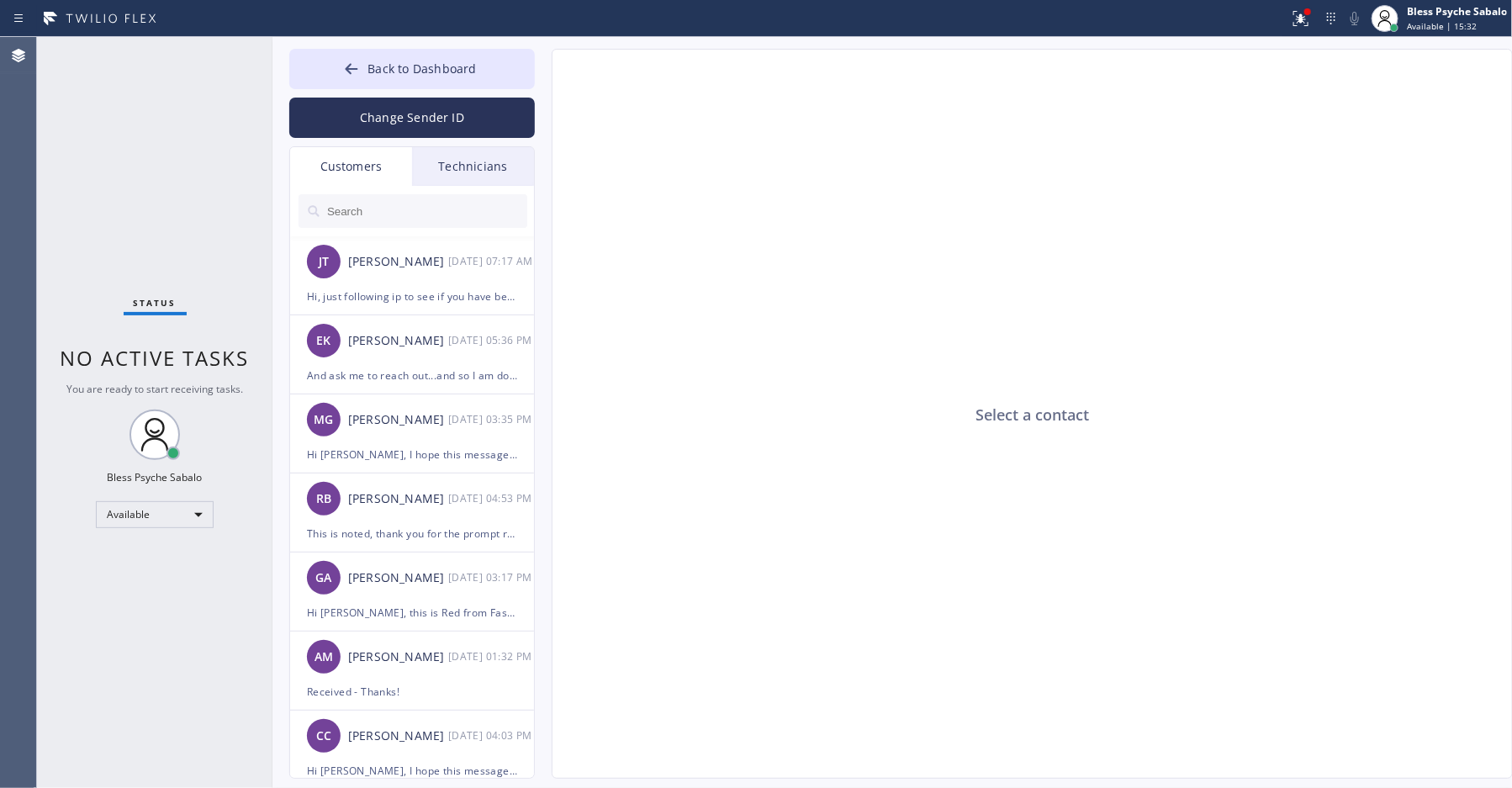
click at [144, 132] on div "Status No active tasks You are ready to start receiving tasks. Bless Psyche Sab…" at bounding box center [155, 413] width 235 height 752
click at [464, 160] on div "Technicians" at bounding box center [473, 166] width 122 height 38
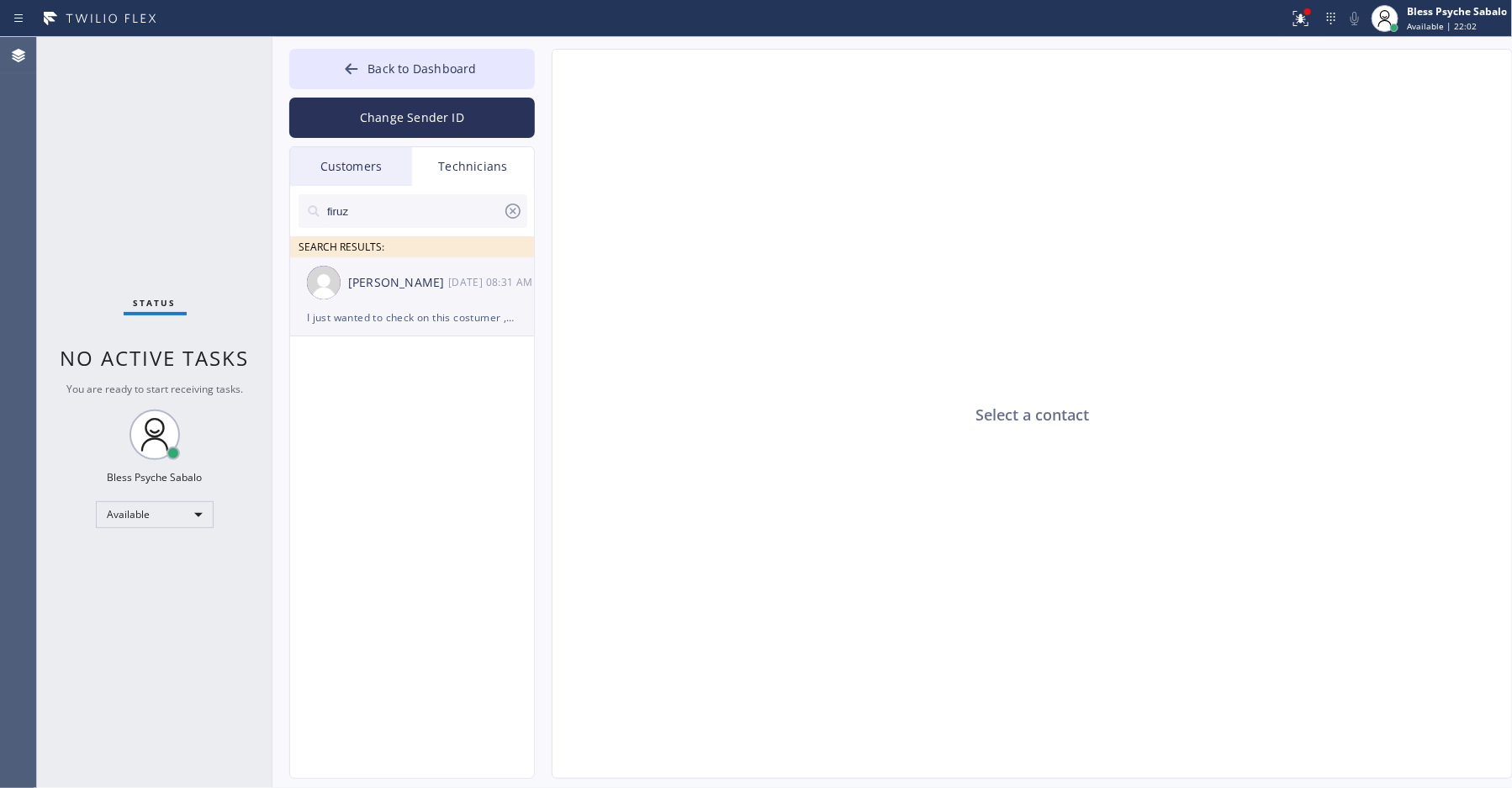
click at [419, 290] on div "[PERSON_NAME]" at bounding box center [398, 283] width 100 height 20
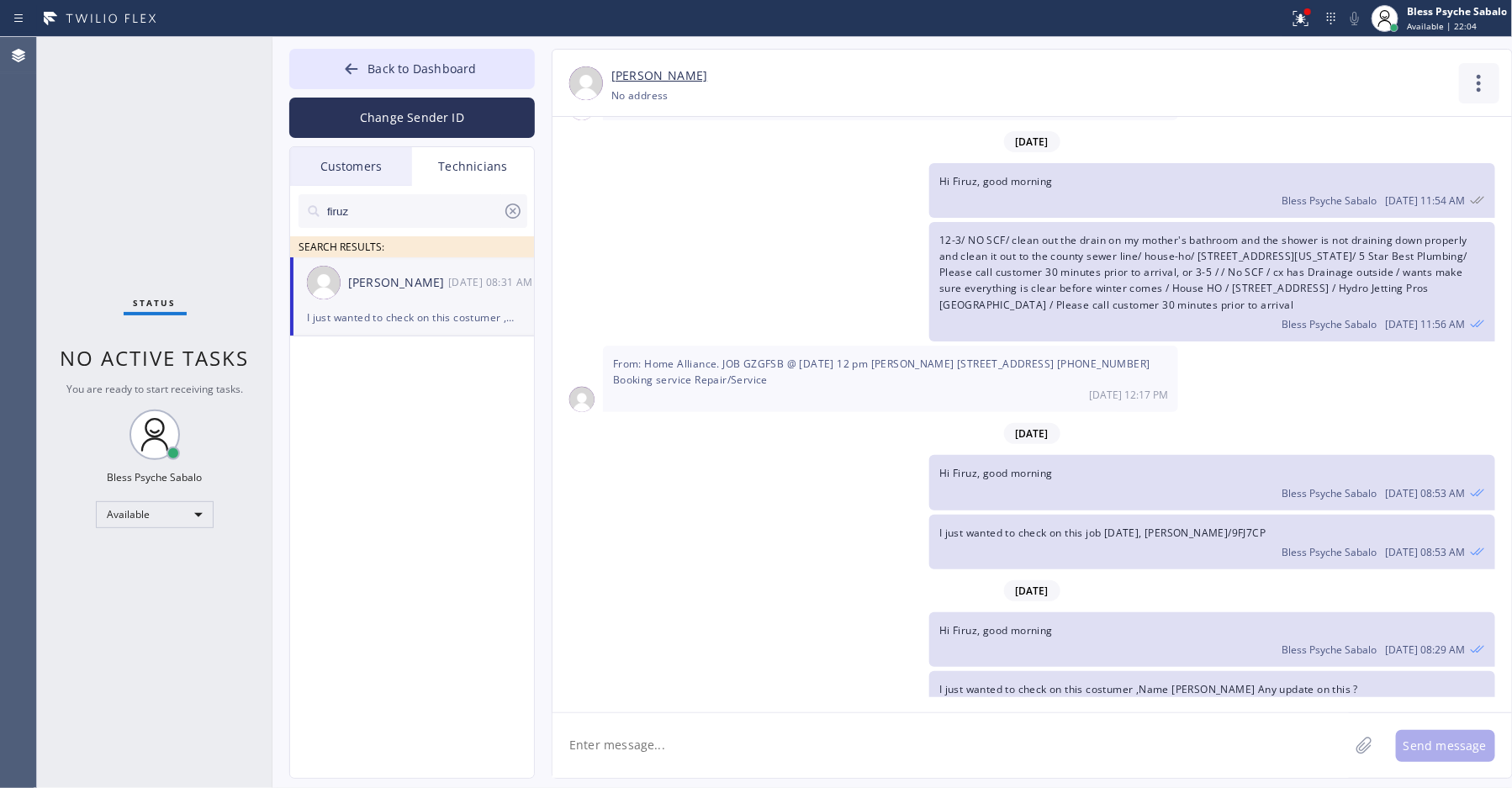
click at [1478, 71] on icon at bounding box center [1479, 83] width 40 height 40
click at [1383, 166] on li "Call to Technician" at bounding box center [1378, 172] width 244 height 44
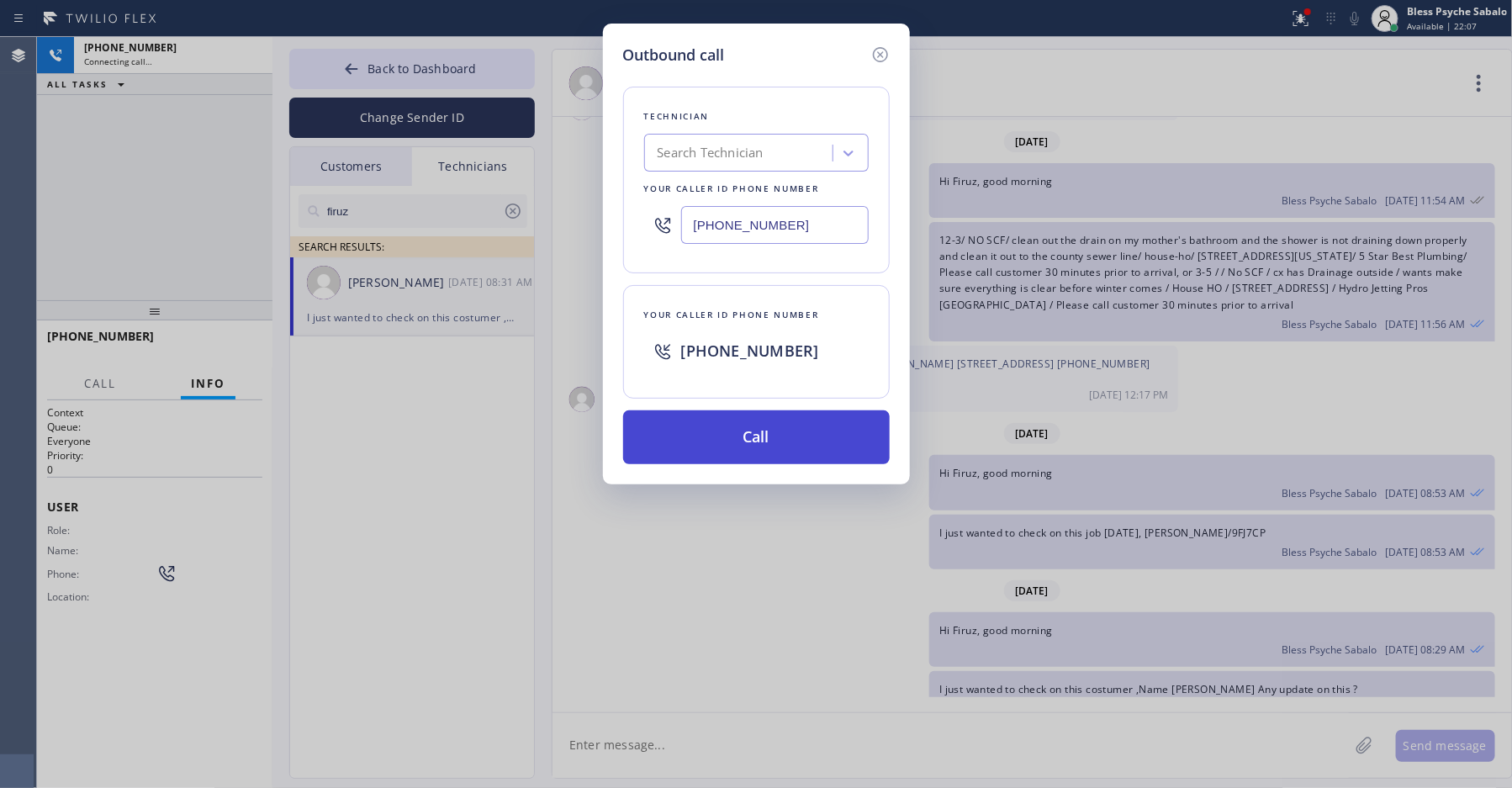
click at [732, 440] on button "Call" at bounding box center [757, 438] width 267 height 54
click at [873, 54] on icon at bounding box center [880, 54] width 15 height 15
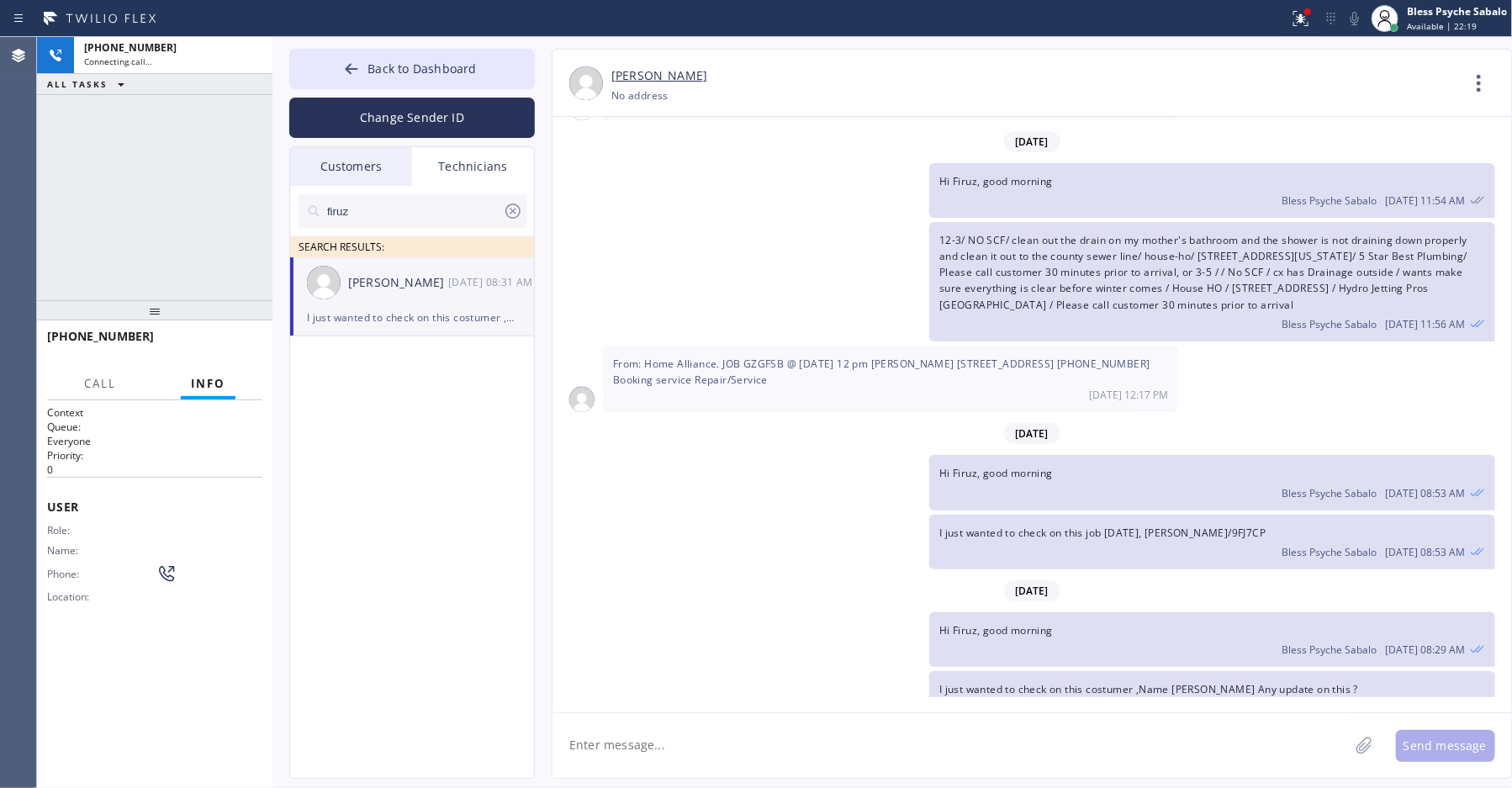
click at [230, 374] on button "Info" at bounding box center [208, 384] width 55 height 33
click at [404, 296] on div "[PERSON_NAME] [DATE] 08:31 AM" at bounding box center [413, 283] width 245 height 50
click at [234, 349] on button "COMPLETE" at bounding box center [219, 344] width 85 height 23
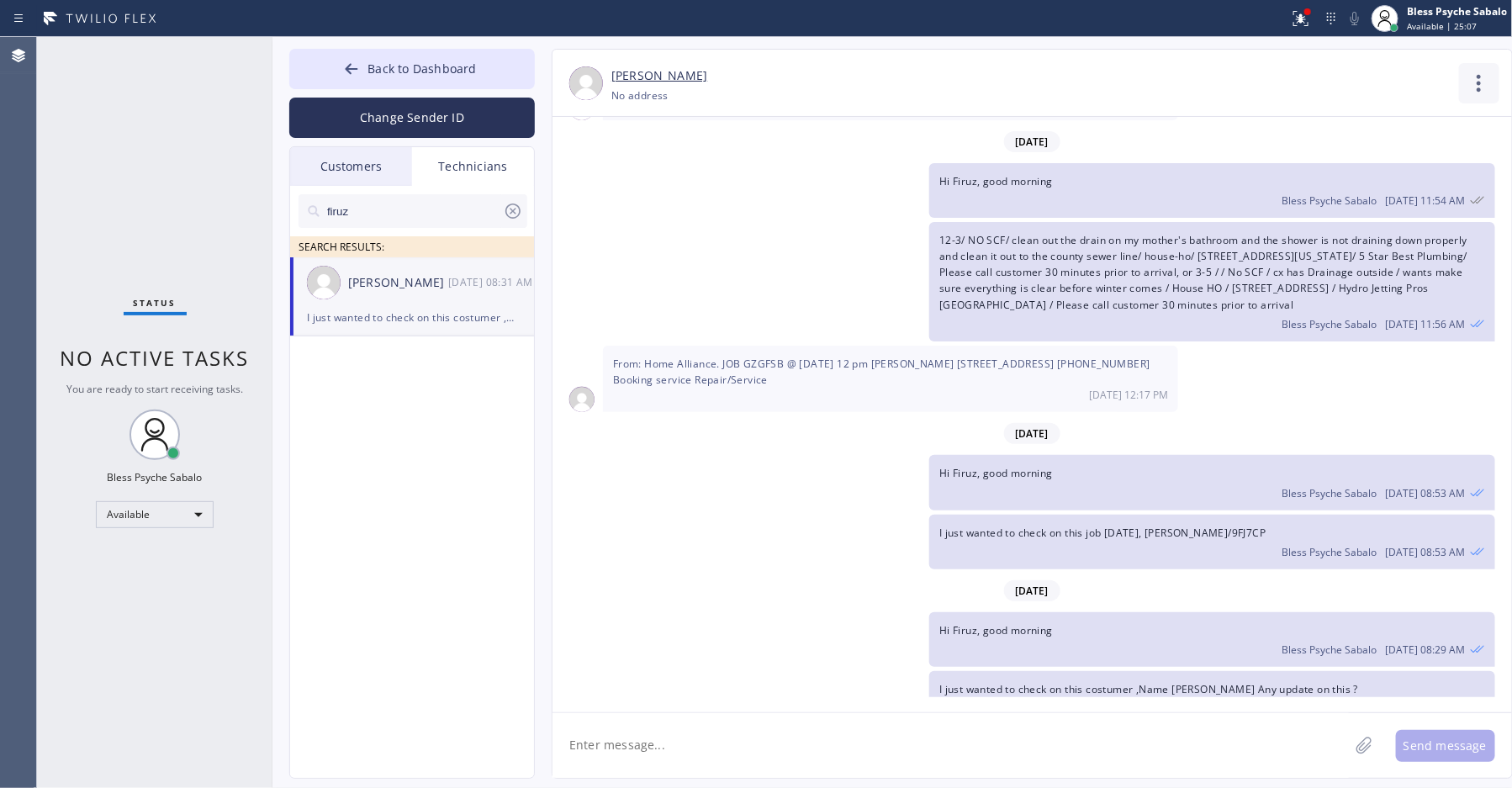
click at [1481, 87] on icon at bounding box center [1479, 83] width 40 height 40
click at [1338, 166] on li "Call to Technician" at bounding box center [1378, 172] width 244 height 44
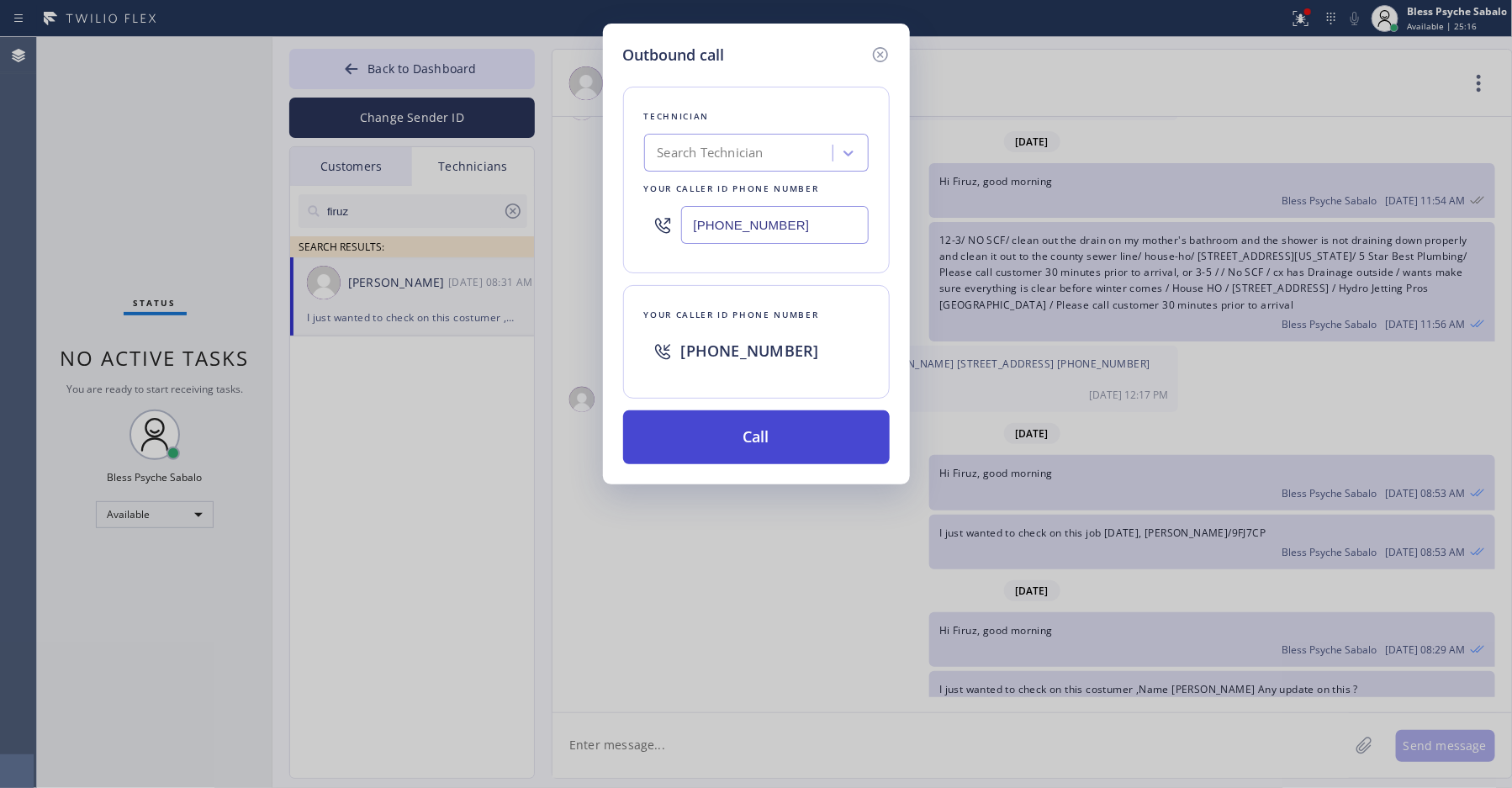
click at [727, 445] on button "Call" at bounding box center [757, 438] width 267 height 54
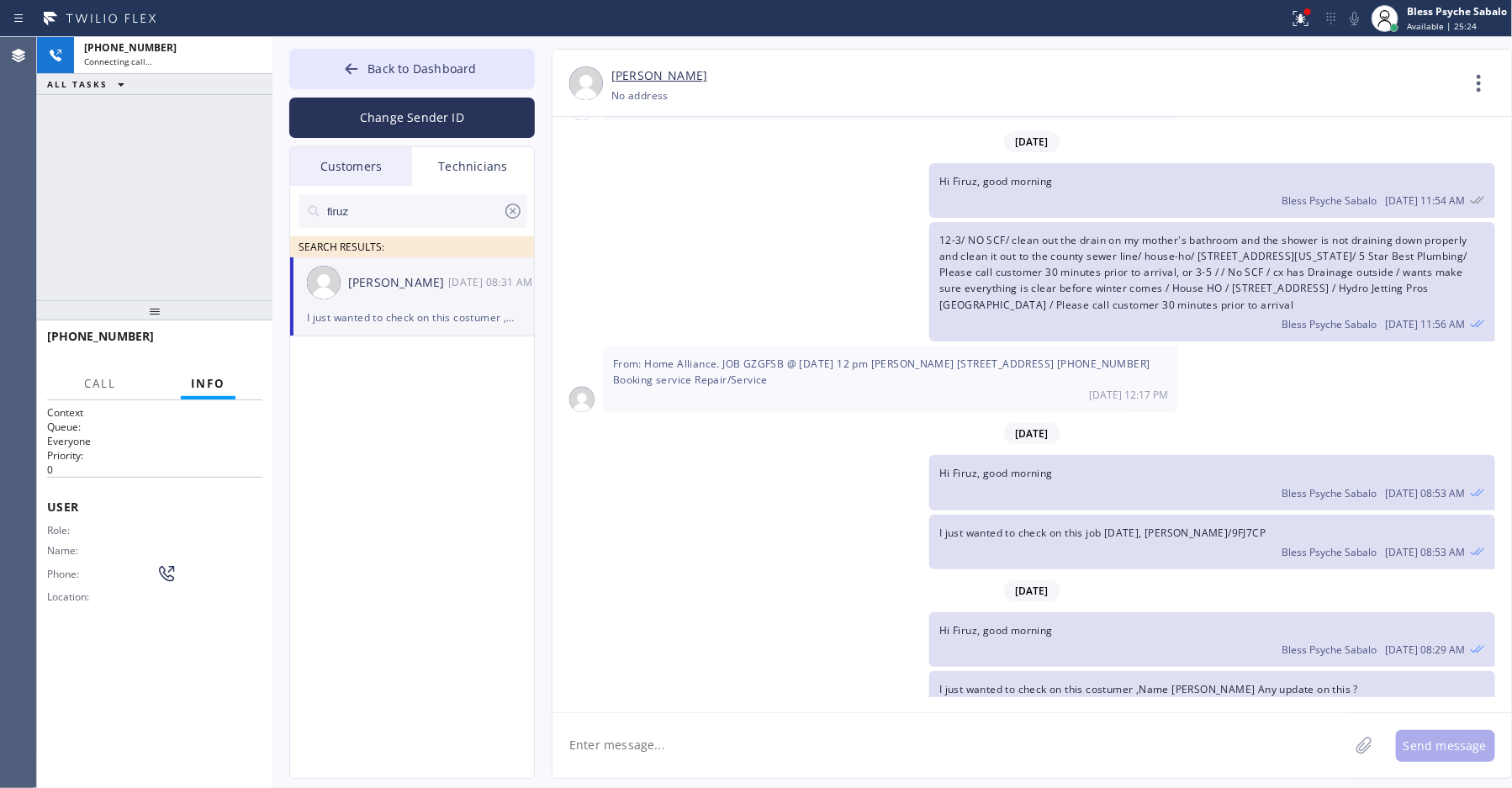
click at [358, 561] on div "firuz SEARCH RESULTS: [PERSON_NAME] [DATE] 08:31 AM I just wanted to check on t…" at bounding box center [413, 501] width 245 height 631
click at [238, 345] on span "COMPLETE" at bounding box center [220, 344] width 58 height 12
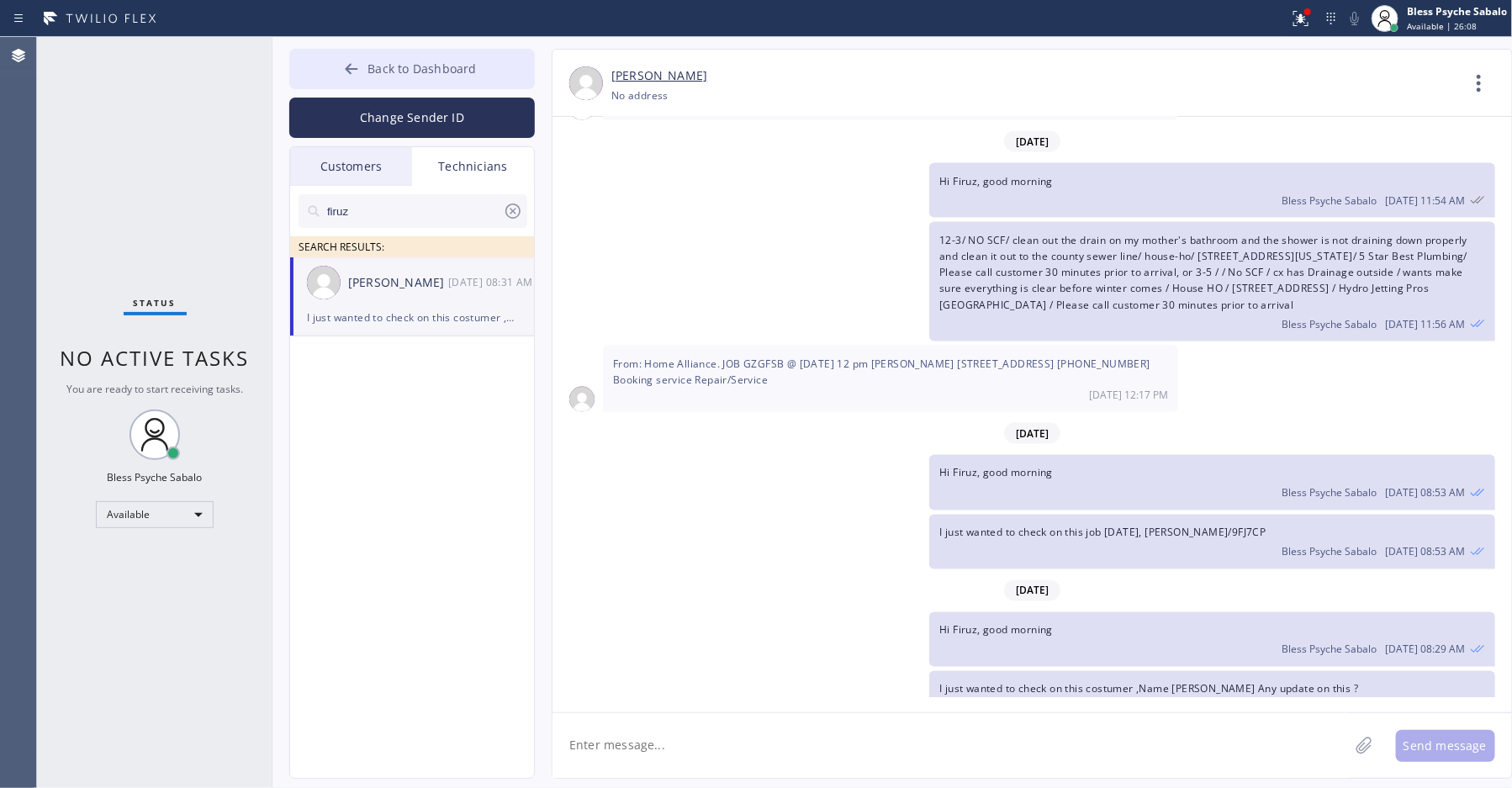
click at [396, 71] on span "Back to Dashboard" at bounding box center [422, 68] width 108 height 16
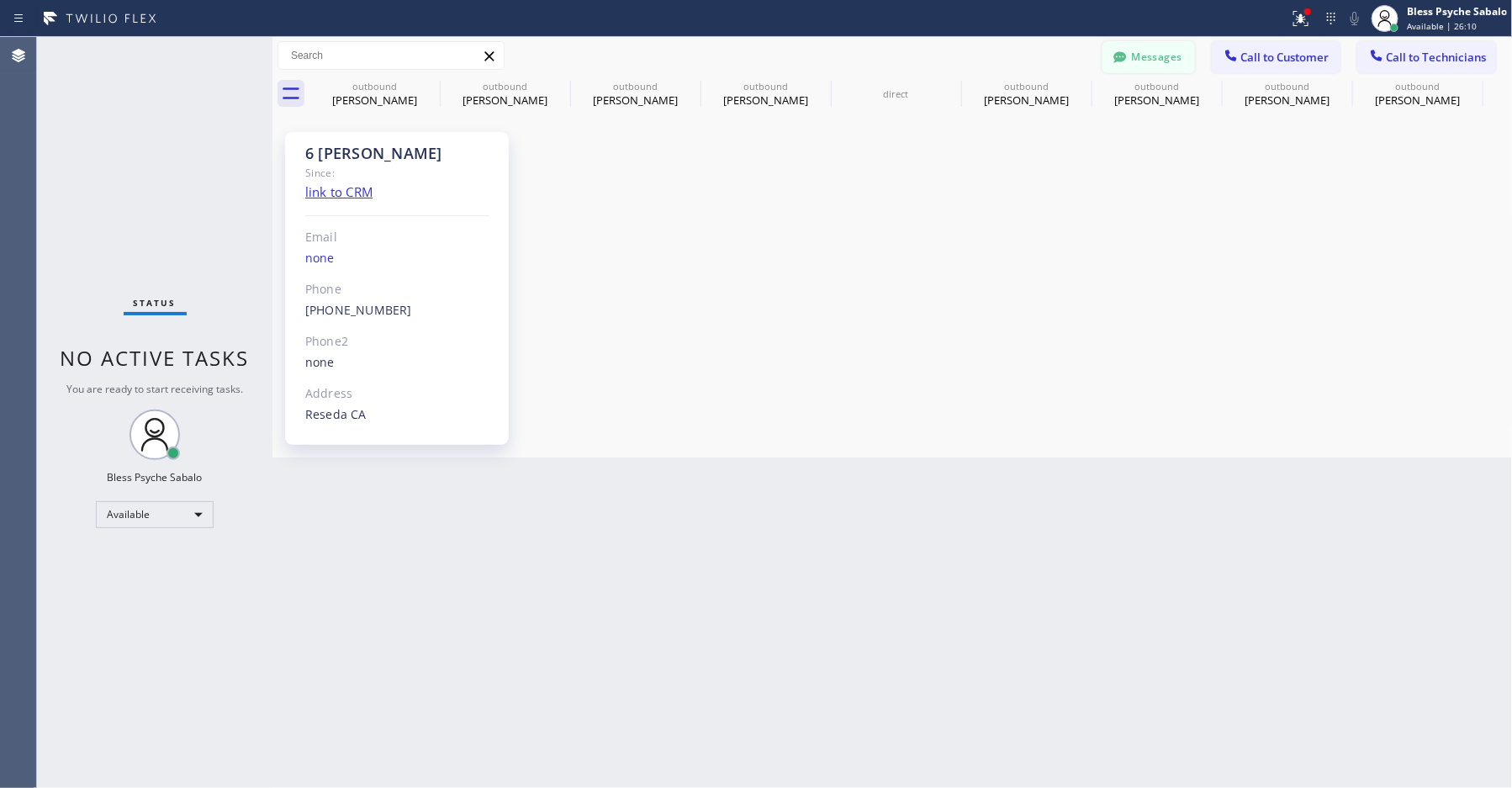
click at [1159, 62] on button "Messages" at bounding box center [1149, 57] width 92 height 32
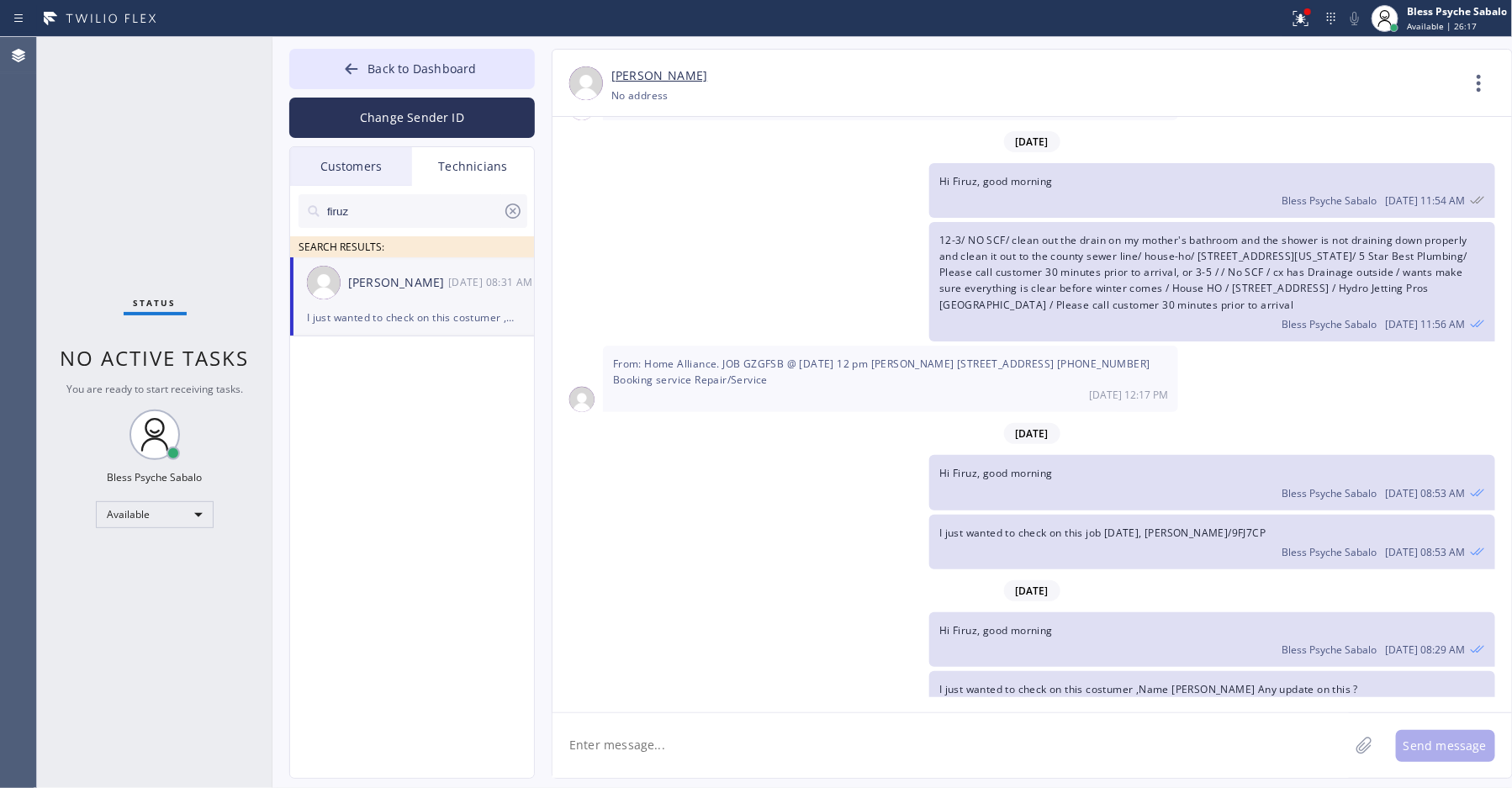
click at [117, 183] on div "Status No active tasks You are ready to start receiving tasks. Bless Psyche Sab…" at bounding box center [155, 413] width 235 height 752
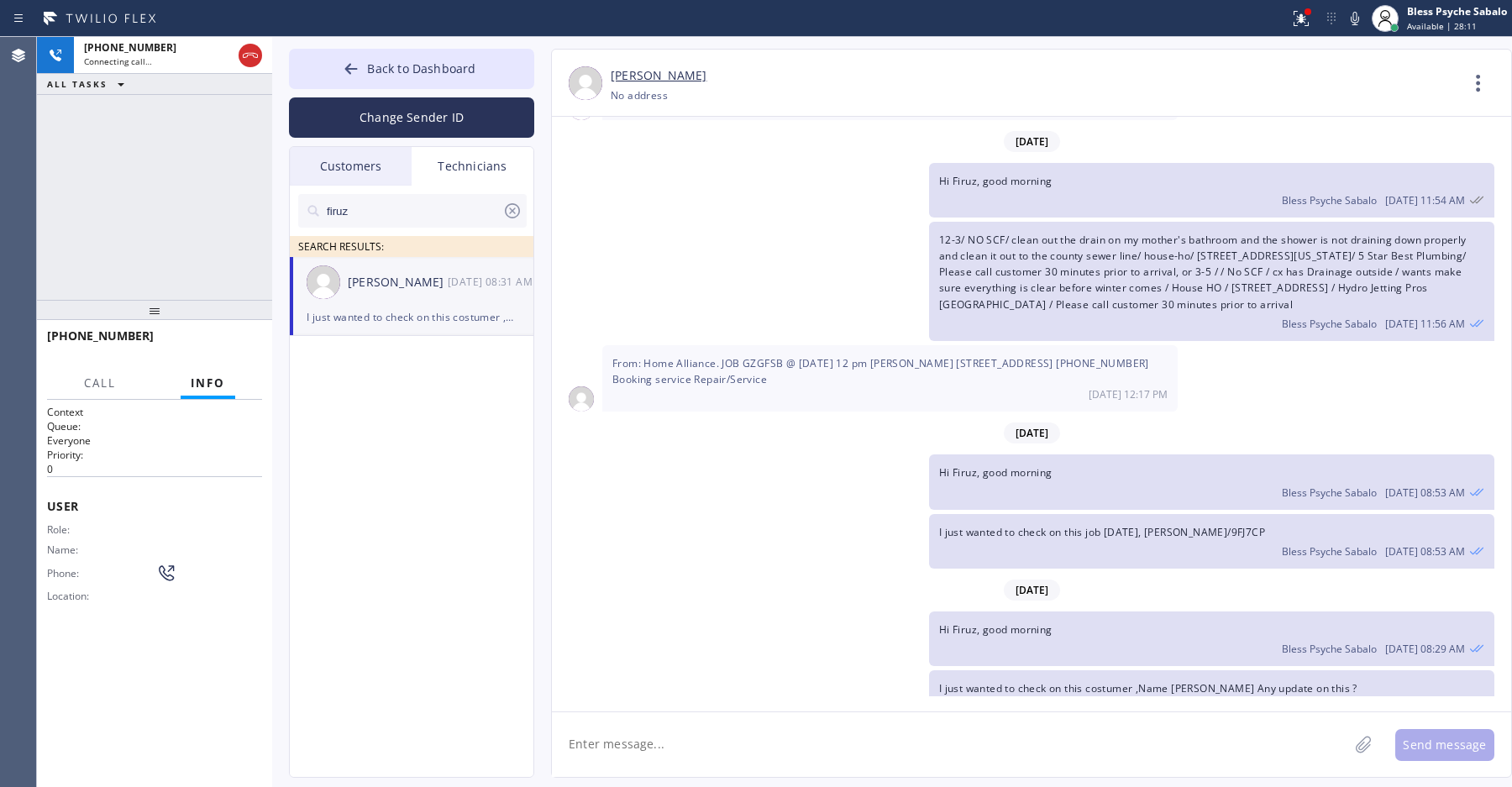
click at [217, 394] on button "Info" at bounding box center [208, 383] width 55 height 33
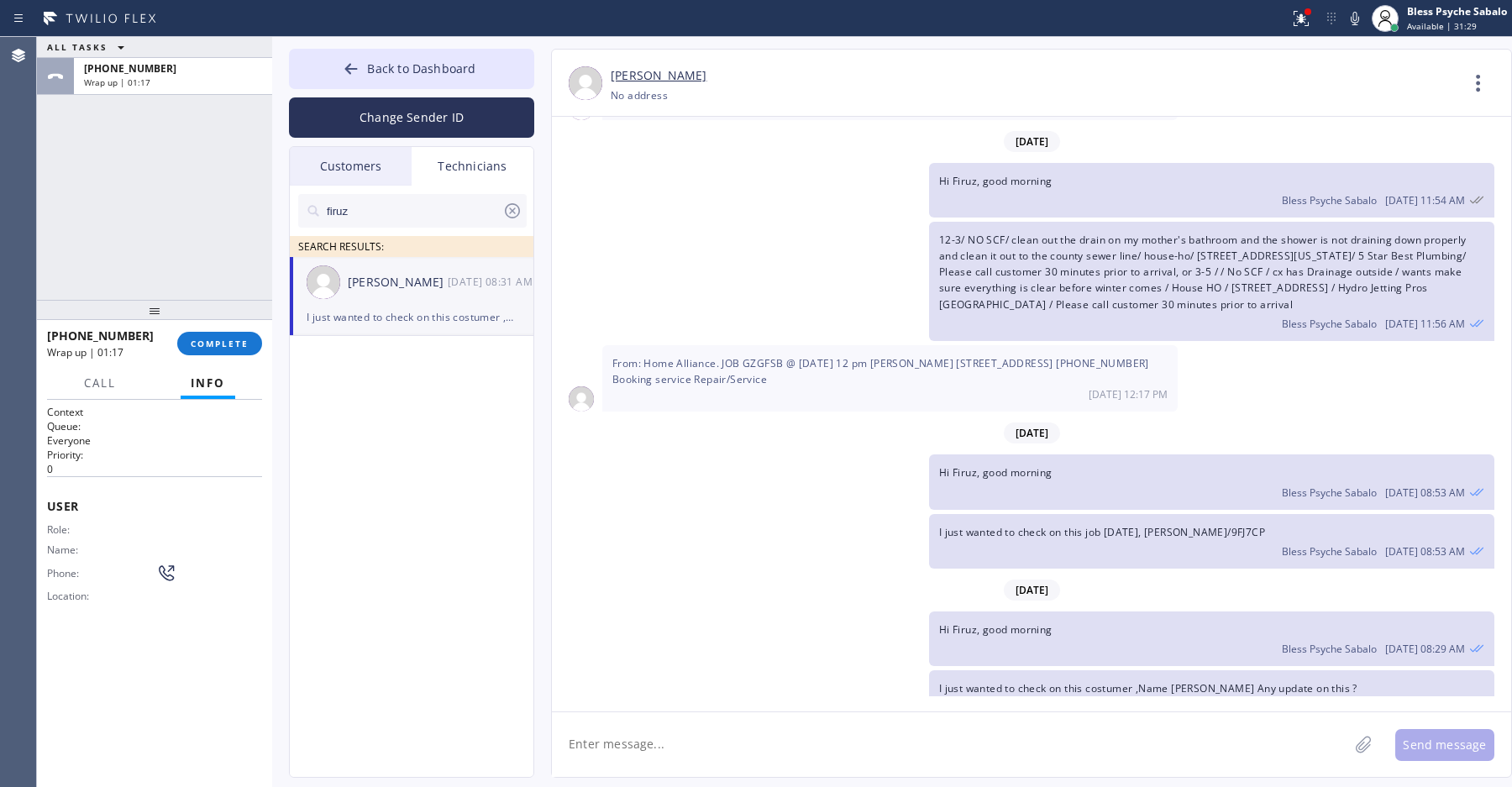
click at [559, 459] on div "Hi Firuz, good morning Bless Psyche Sabalo [DATE] 08:53 AM" at bounding box center [1023, 482] width 942 height 55
click at [219, 344] on span "COMPLETE" at bounding box center [220, 343] width 58 height 12
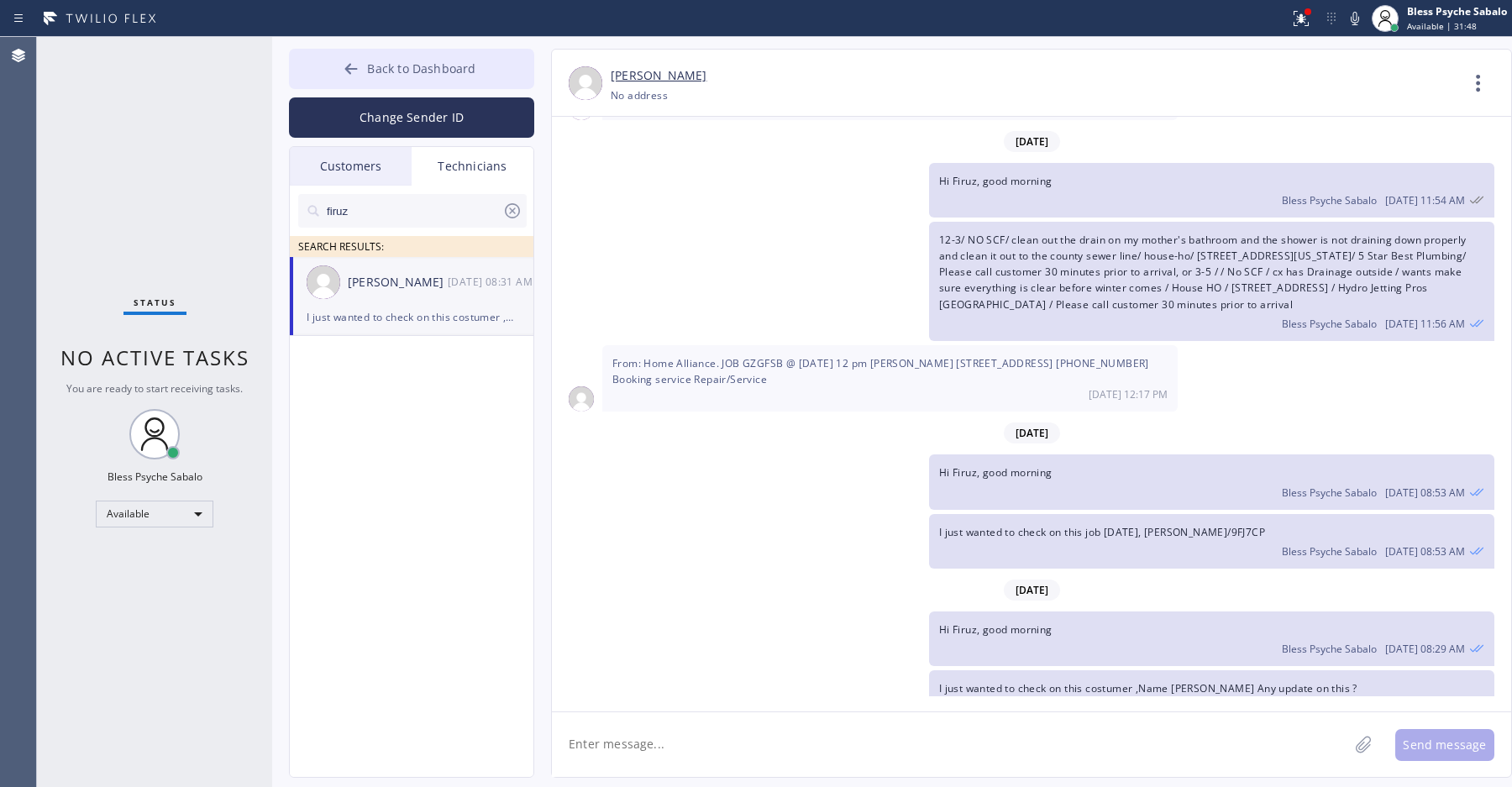
click at [399, 66] on span "Back to Dashboard" at bounding box center [421, 68] width 108 height 16
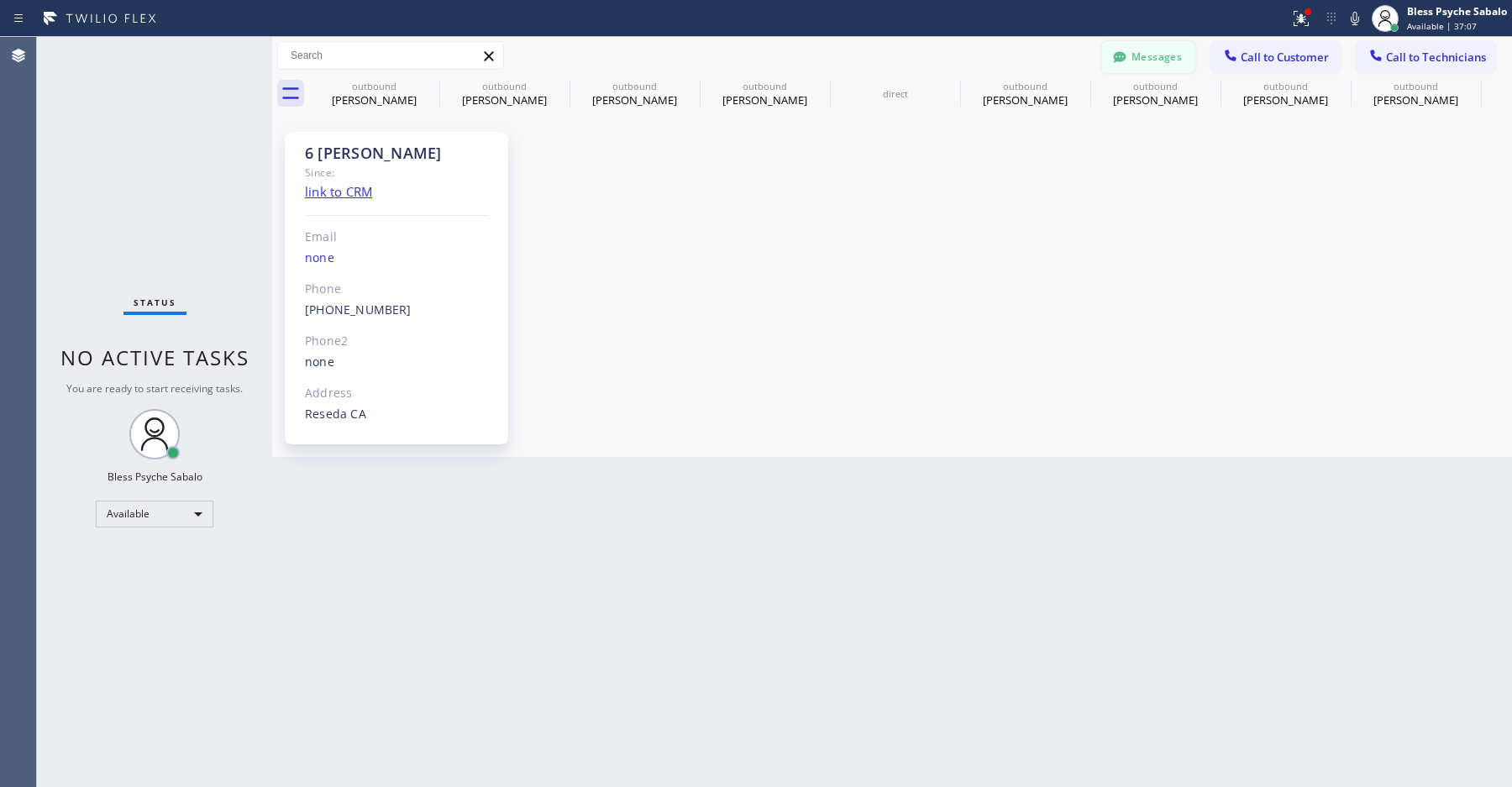
click at [1139, 59] on button "Messages" at bounding box center [1148, 57] width 92 height 32
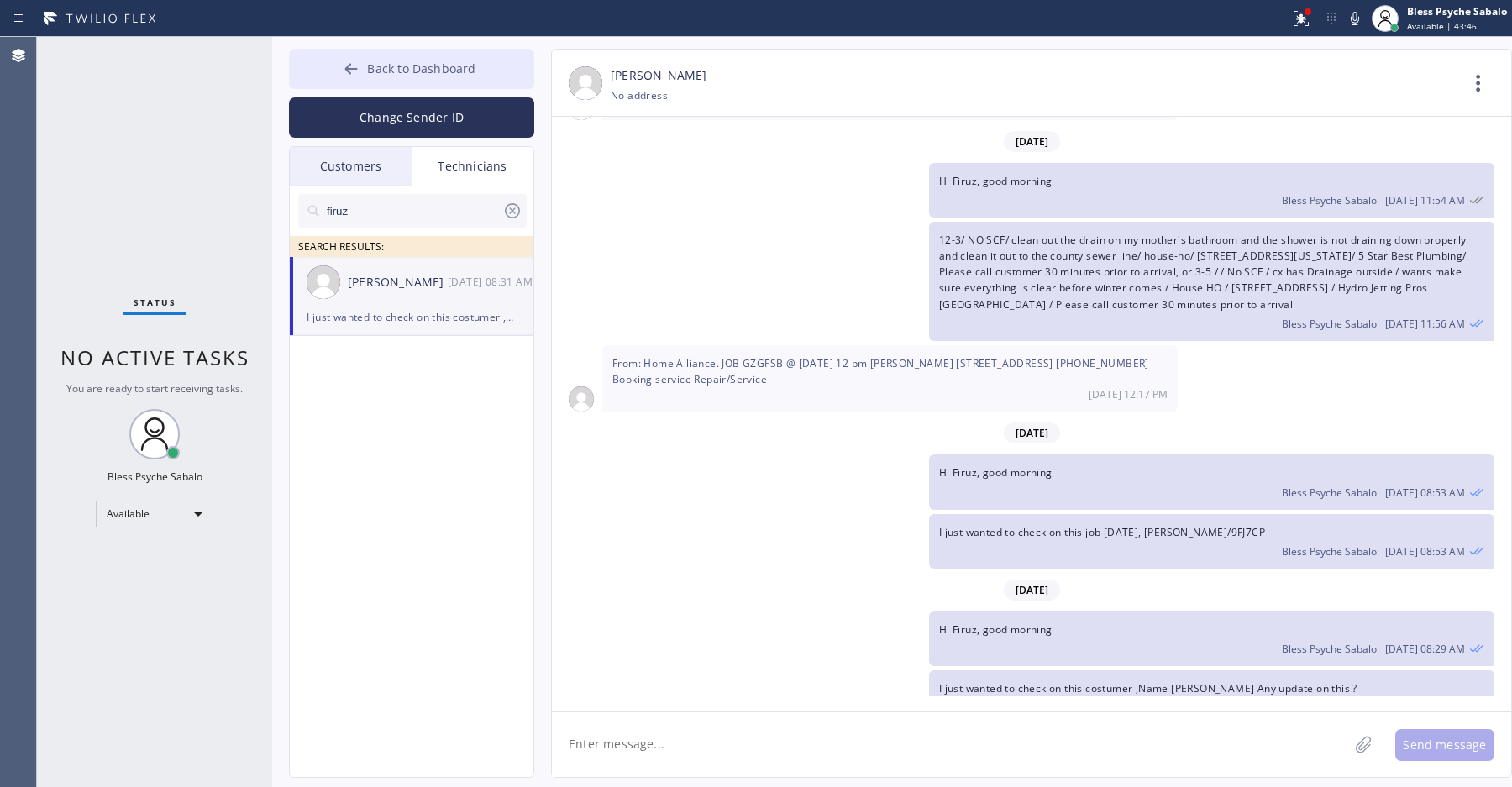
click at [426, 53] on button "Back to Dashboard" at bounding box center [411, 68] width 245 height 40
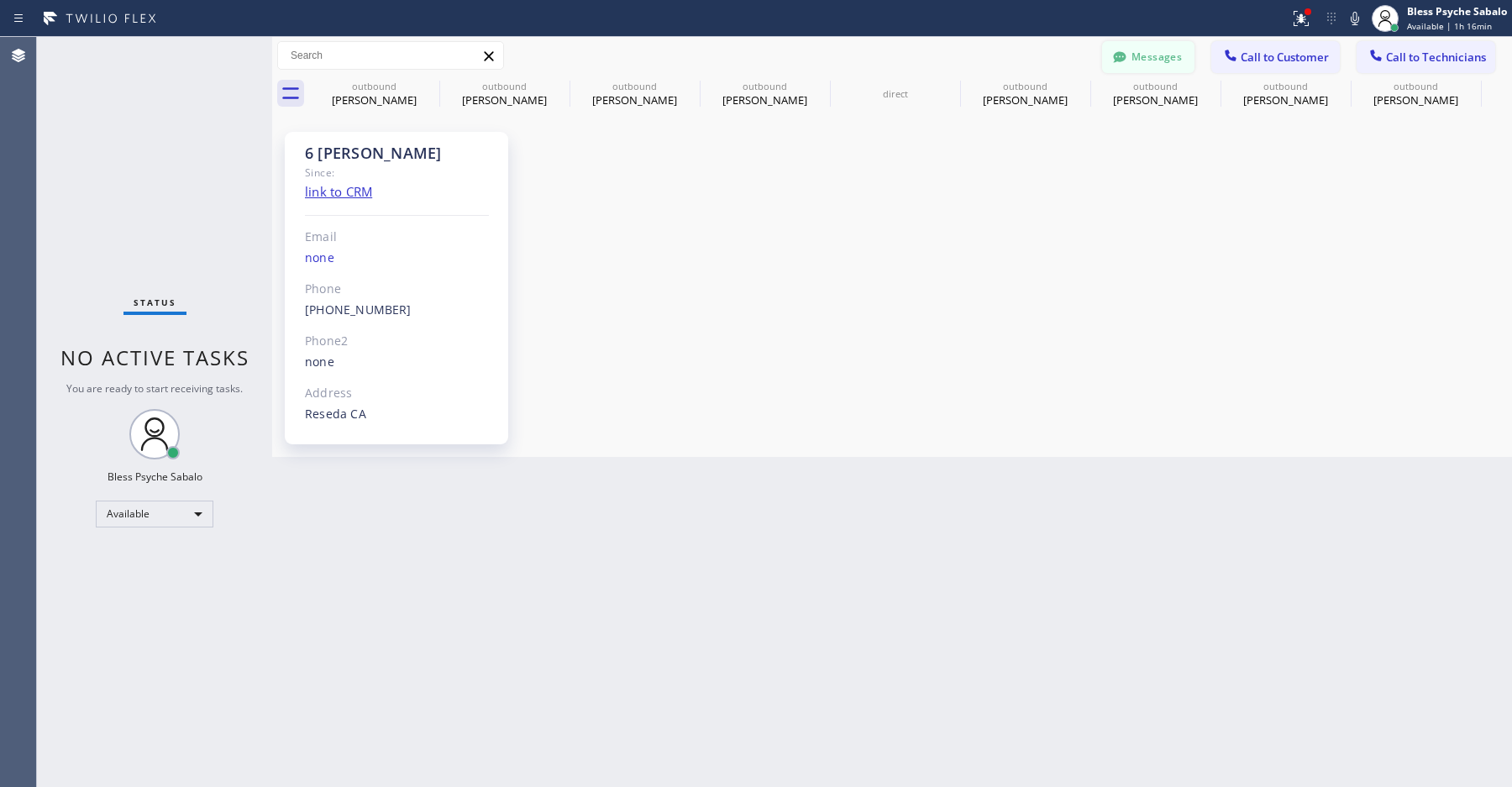
click at [1124, 61] on icon at bounding box center [1120, 57] width 13 height 11
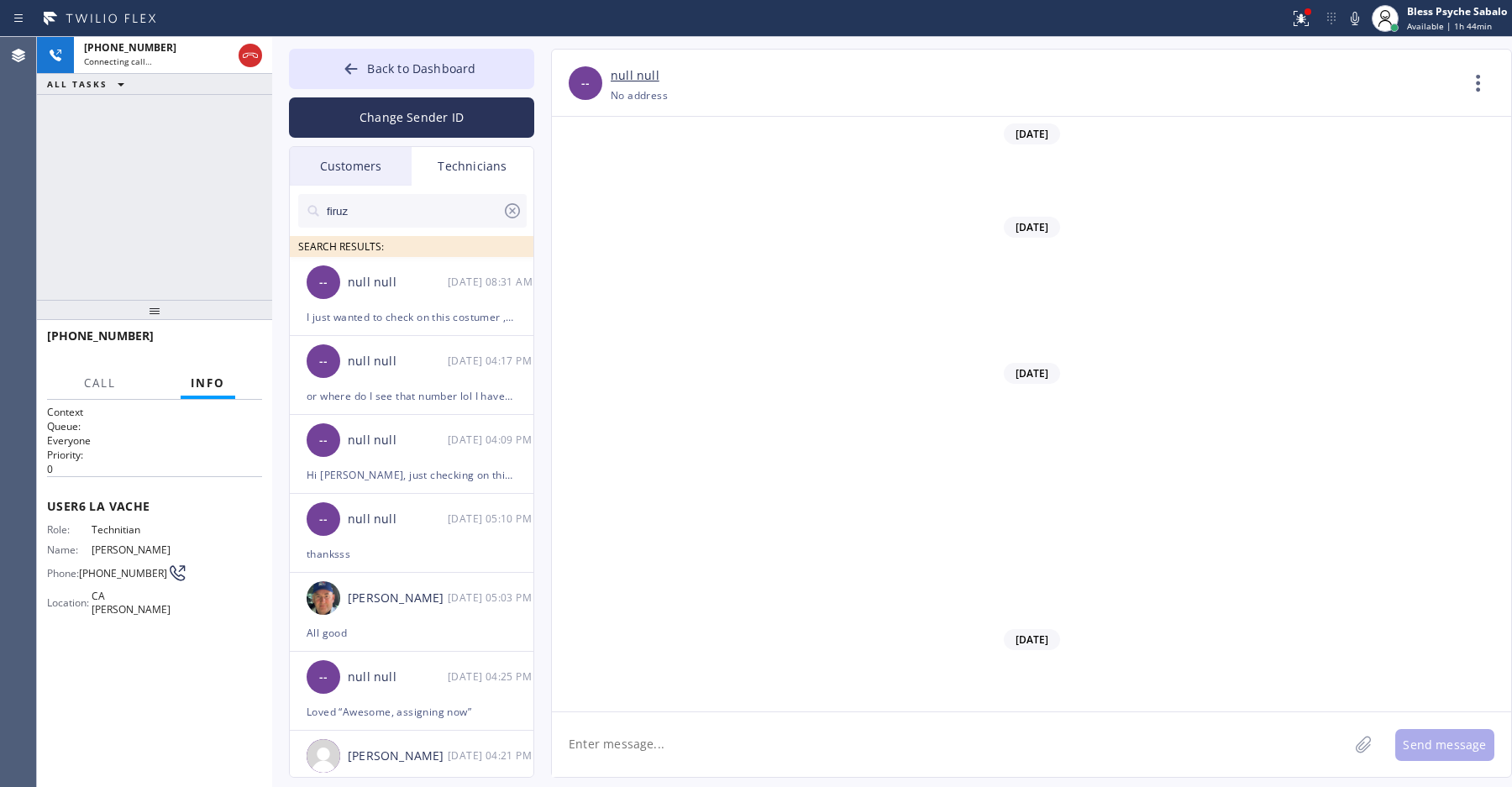
scroll to position [16541, 0]
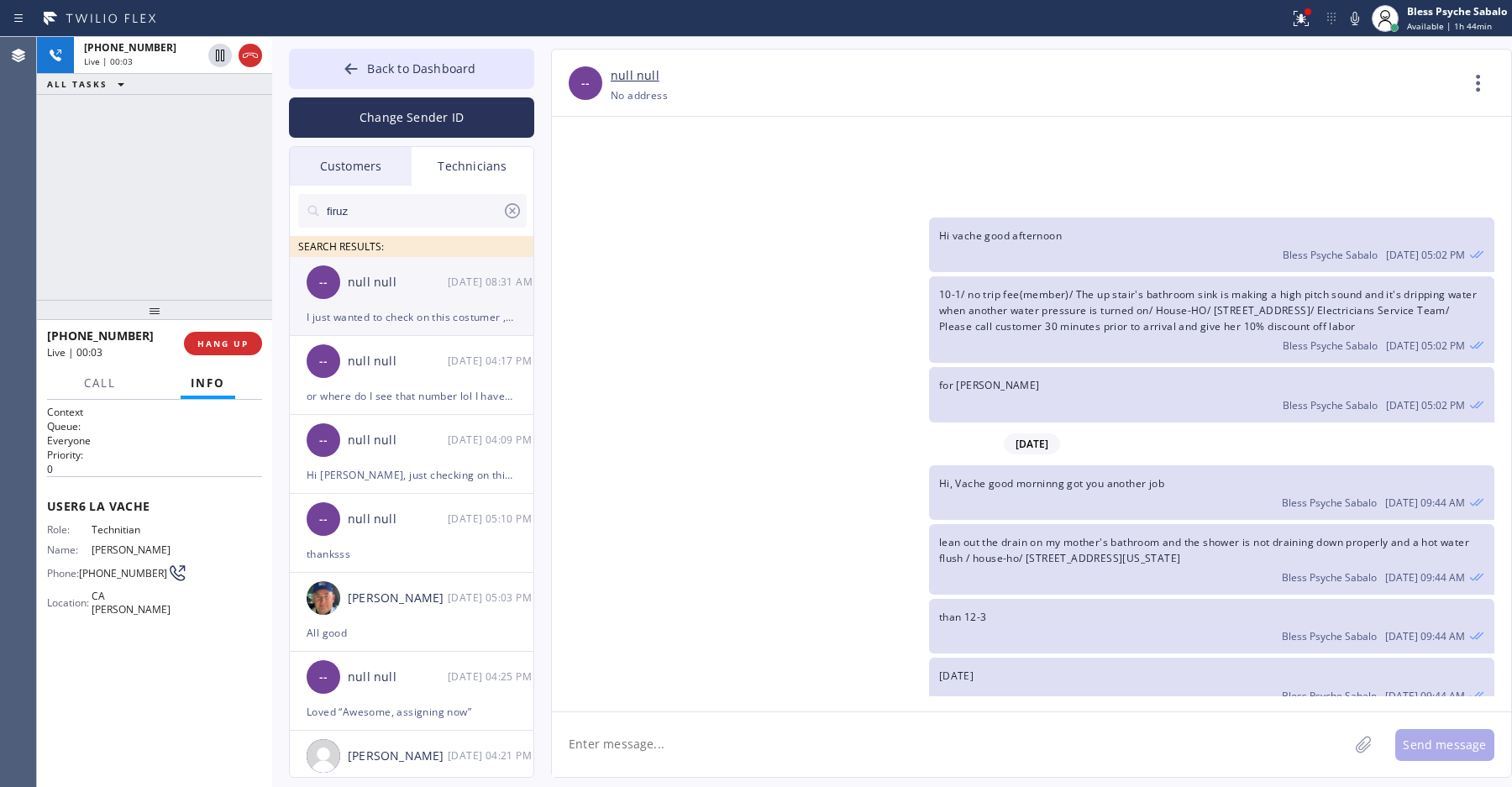
click at [408, 303] on div "-- null null [DATE] 08:31 AM" at bounding box center [412, 283] width 245 height 50
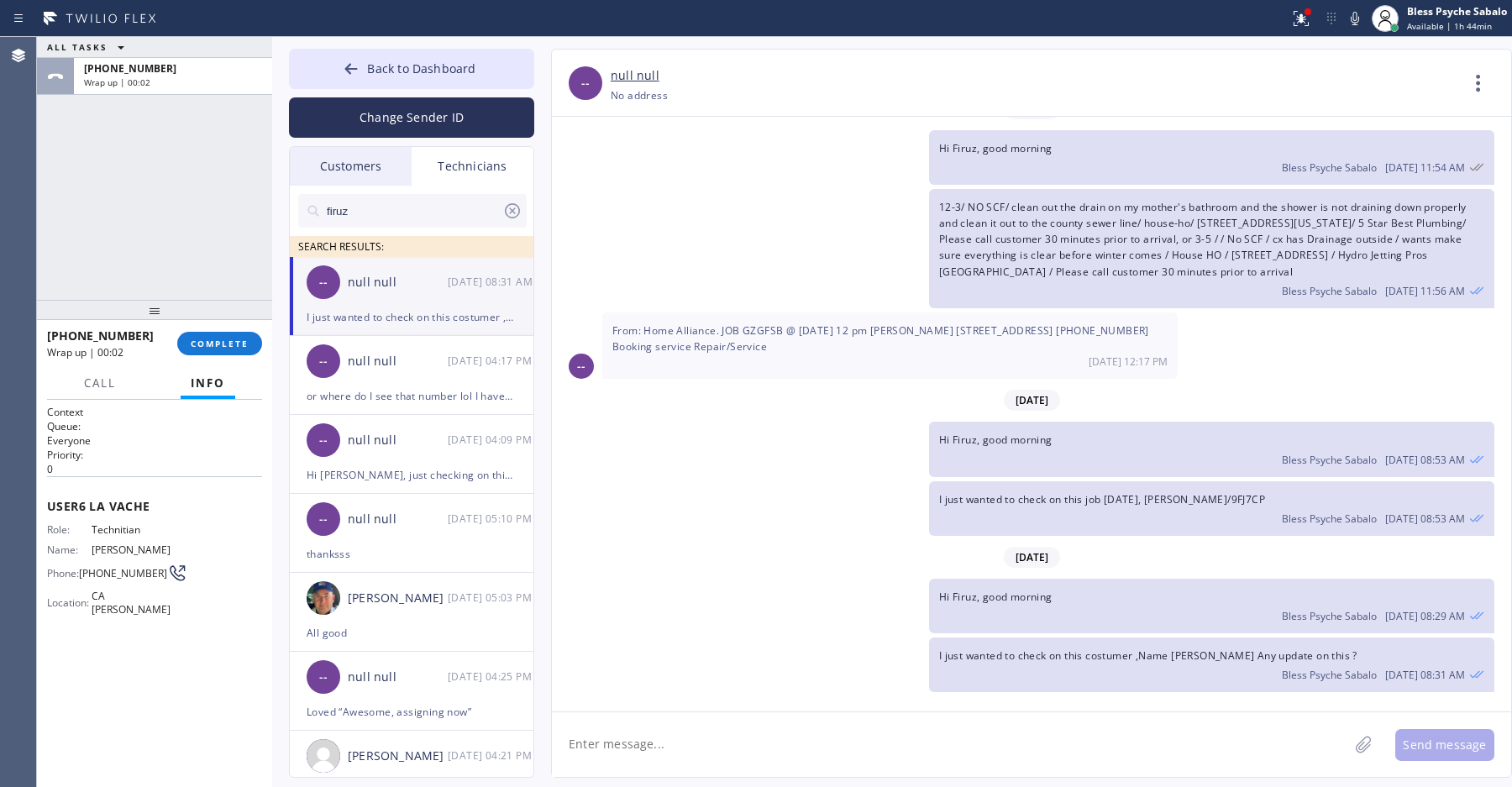
scroll to position [4188, 0]
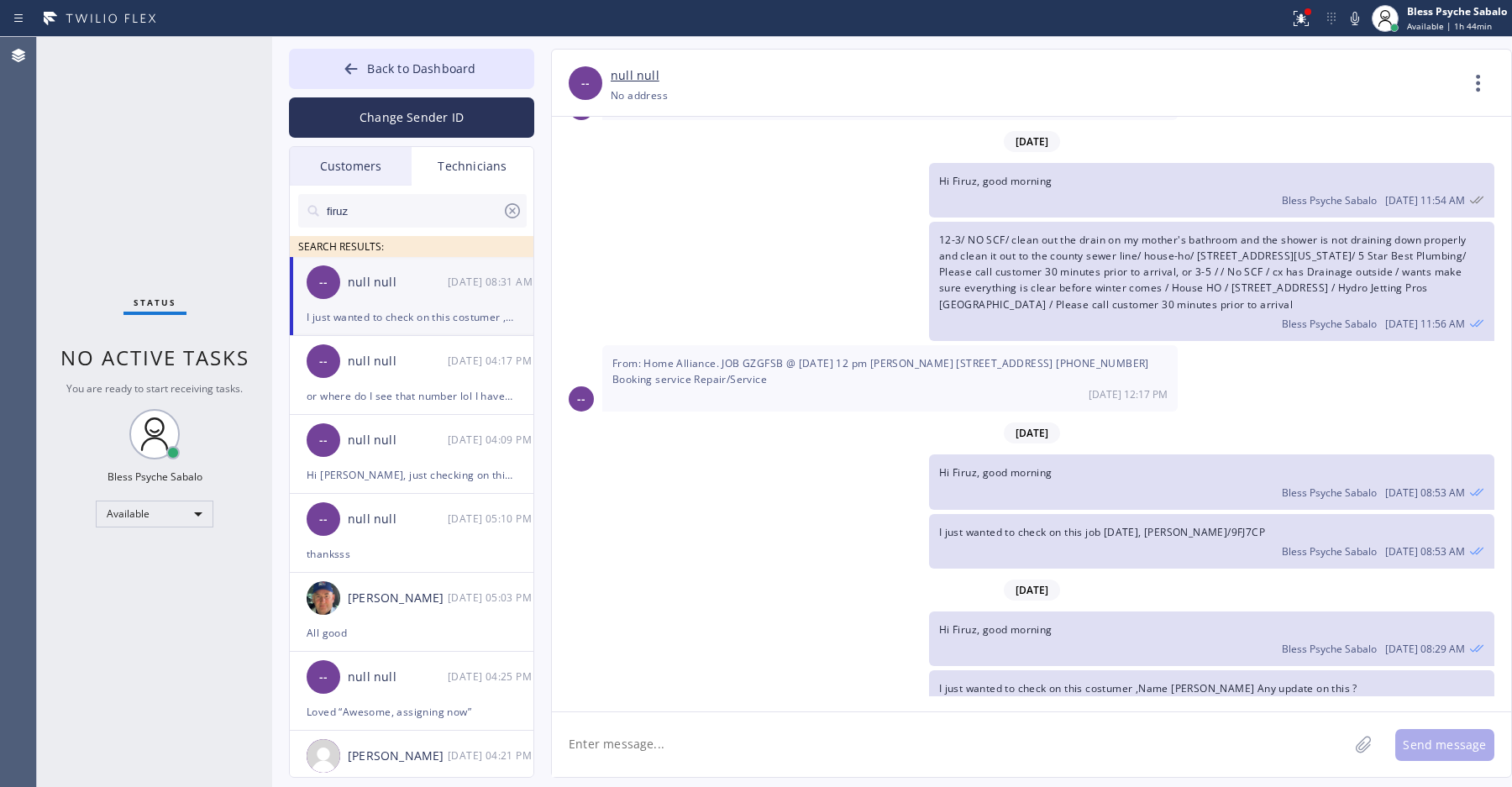
click at [430, 295] on div "-- null null [DATE] 08:31 AM" at bounding box center [412, 283] width 245 height 50
click at [515, 217] on icon at bounding box center [513, 211] width 15 height 15
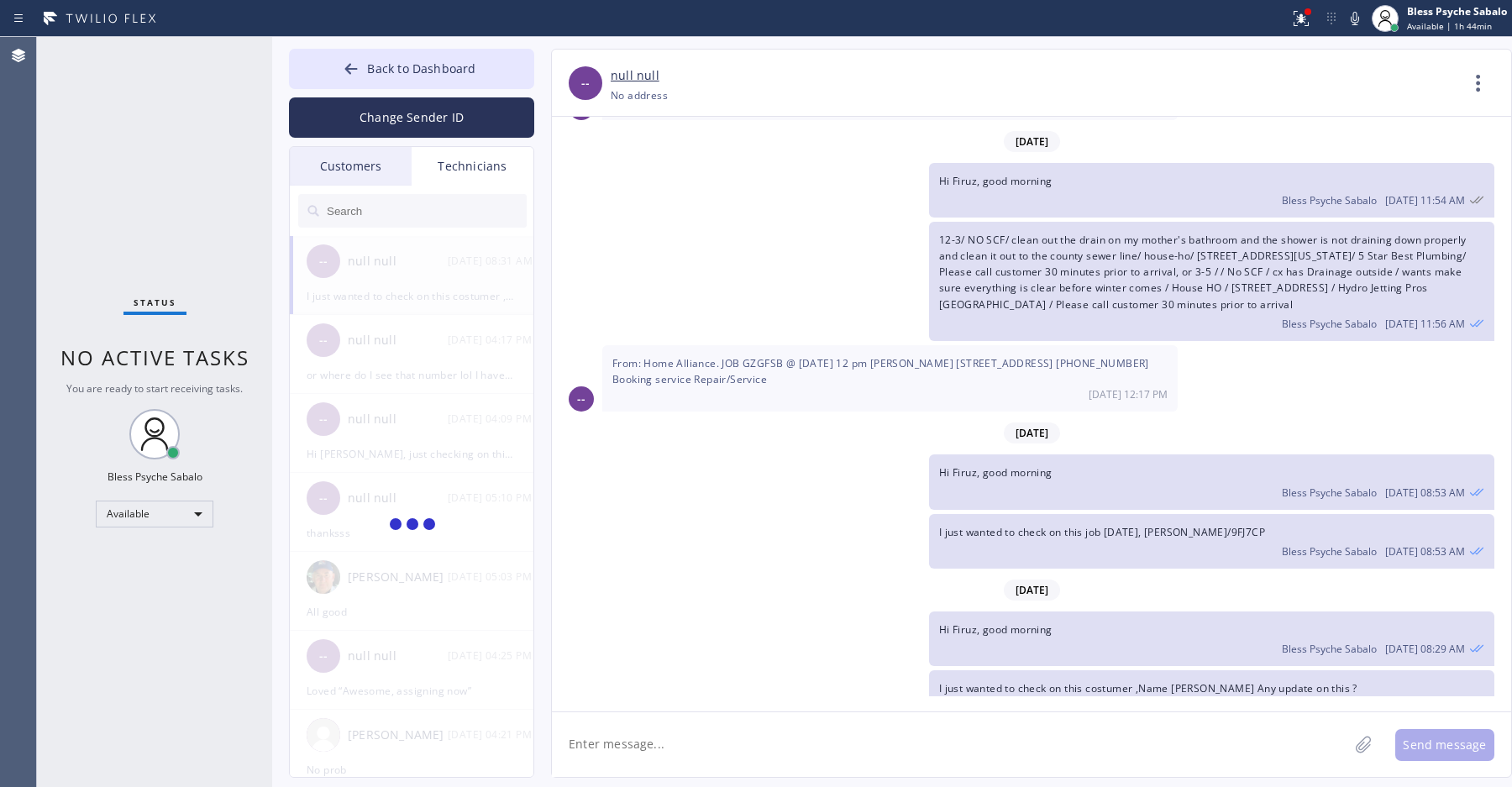
drag, startPoint x: 460, startPoint y: 303, endPoint x: 448, endPoint y: 320, distance: 20.8
click at [447, 303] on div at bounding box center [412, 526] width 245 height 580
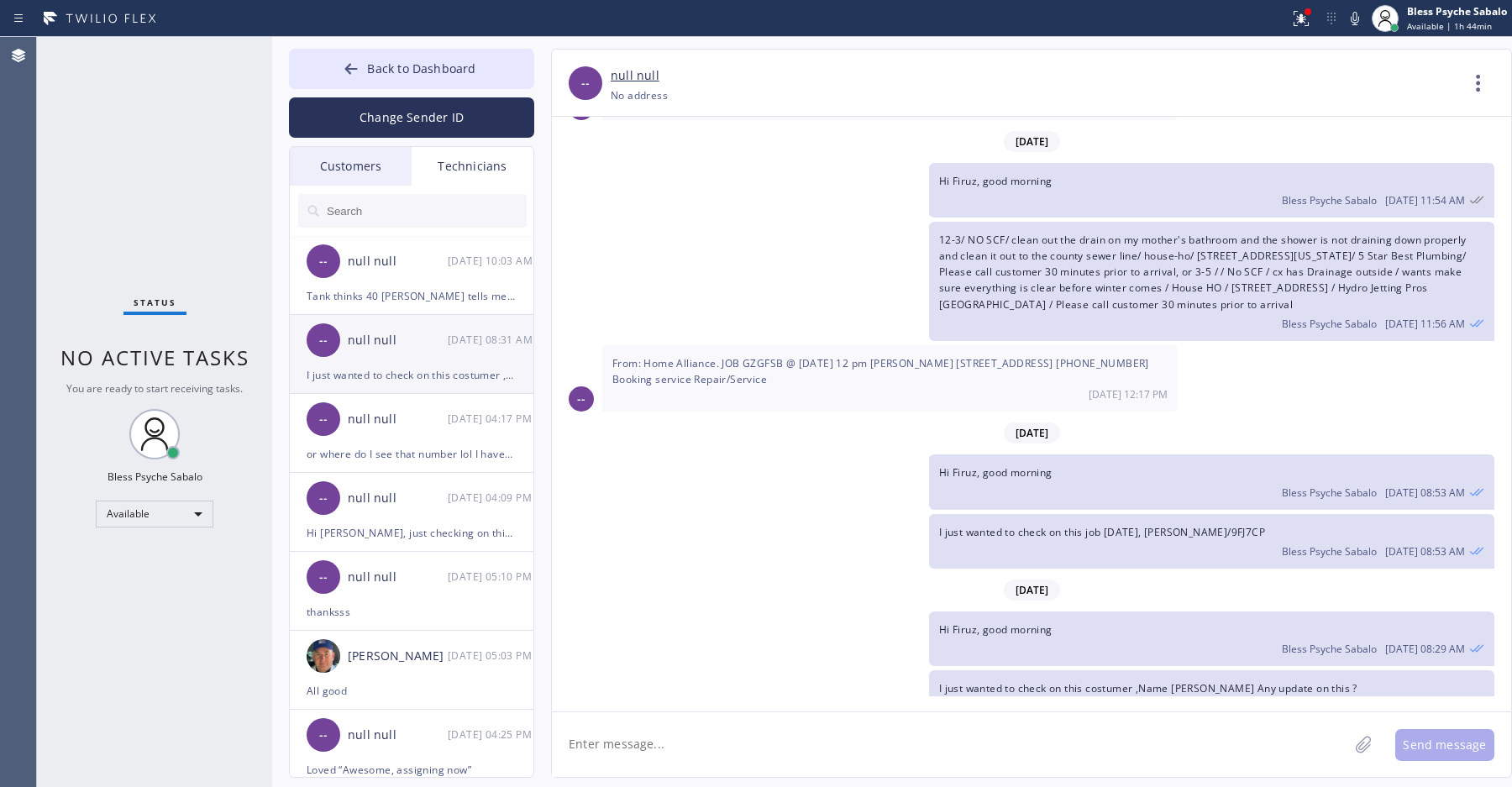
click at [404, 356] on div "-- null null [DATE] 08:31 AM" at bounding box center [412, 340] width 245 height 50
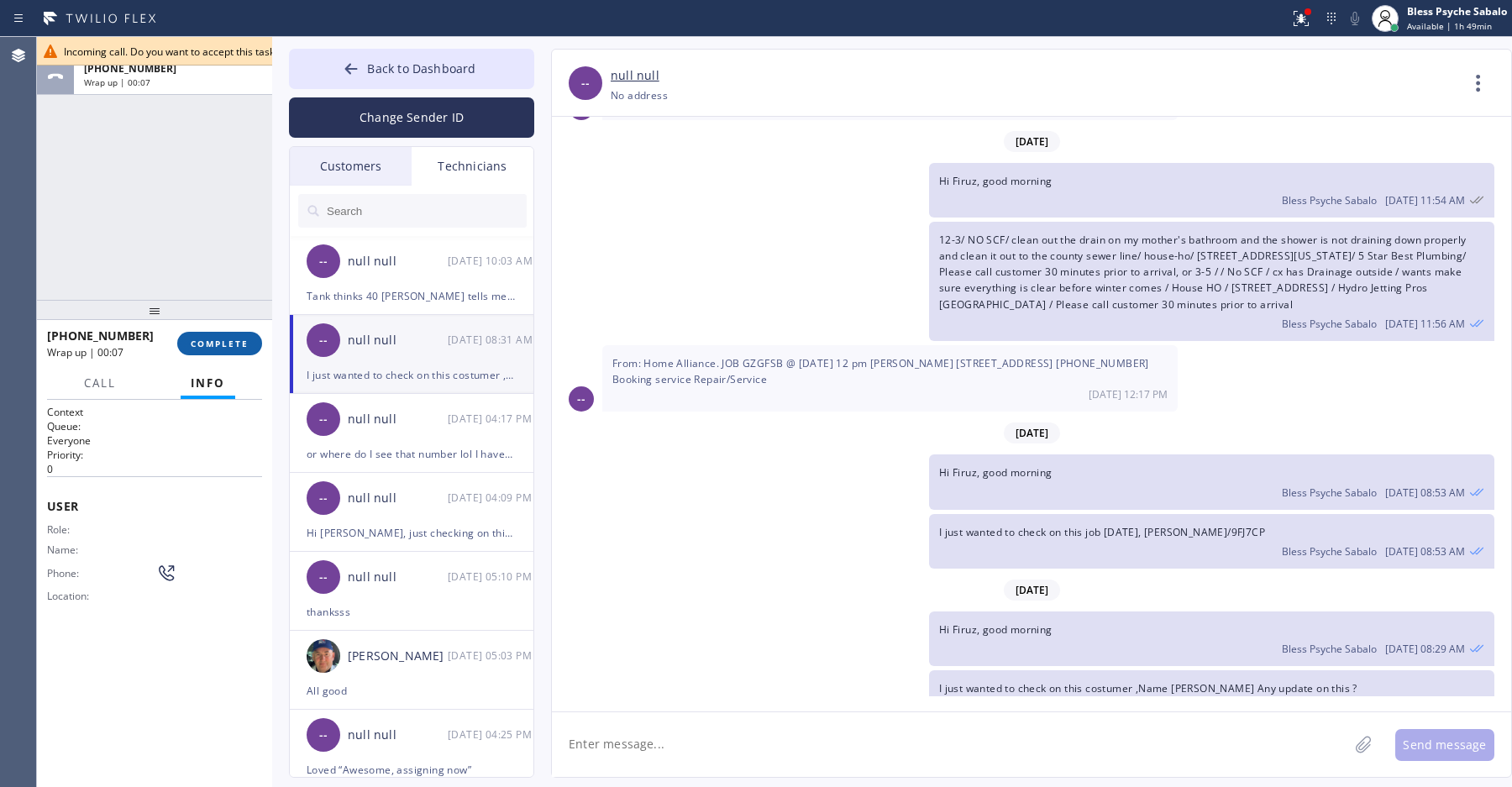
click at [223, 338] on span "COMPLETE" at bounding box center [220, 343] width 58 height 12
click at [570, 222] on div "12-3/ NO SCF/ clean out the drain on my mother's bathroom and the shower is not…" at bounding box center [1023, 282] width 942 height 119
click at [213, 338] on span "COMPLETE" at bounding box center [220, 343] width 58 height 12
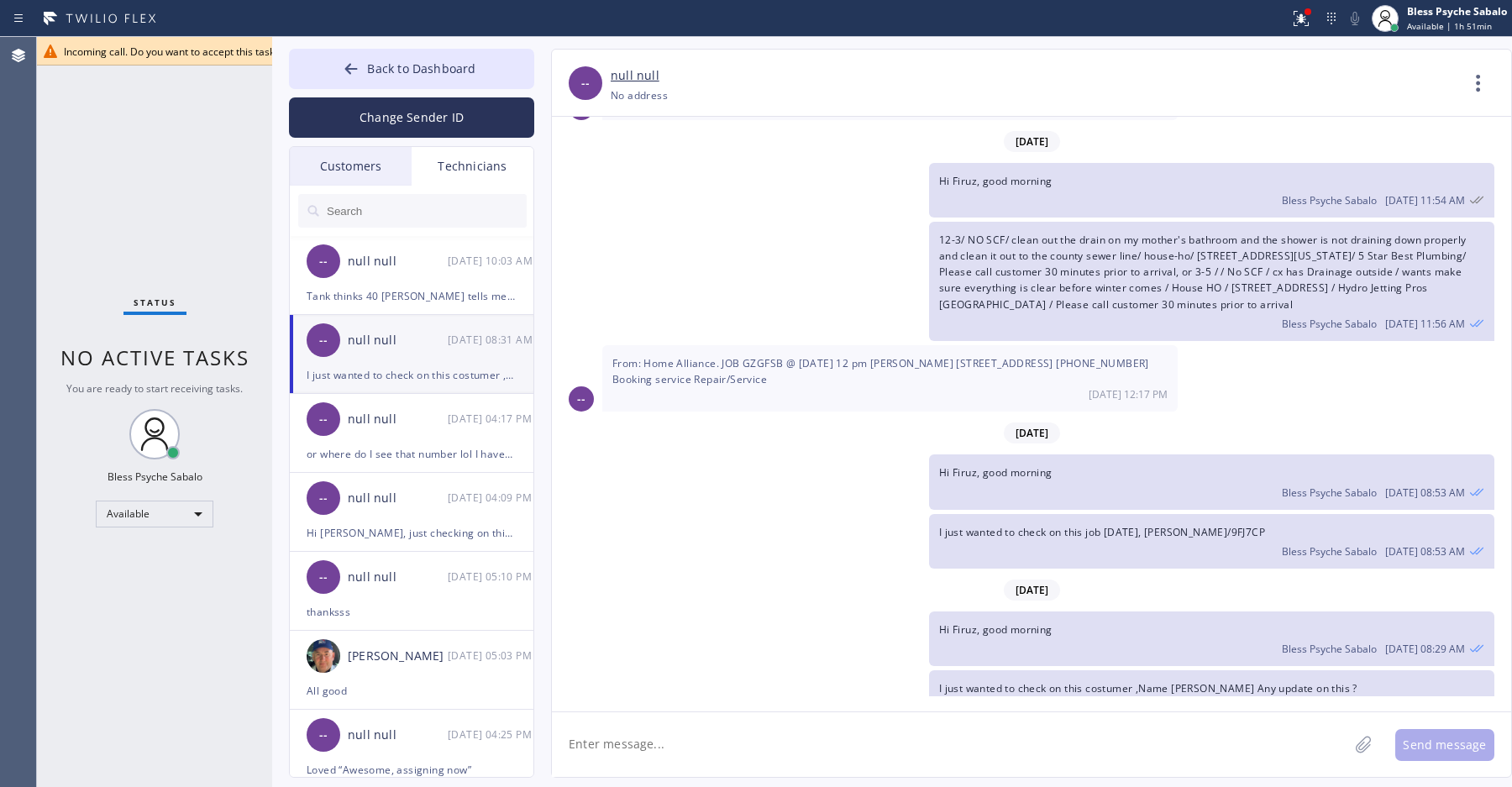
click at [195, 130] on div "Status No active tasks You are ready to start receiving tasks. Bless Psyche Sab…" at bounding box center [155, 412] width 235 height 751
click at [194, 54] on span "Incoming call. Do you want to accept this task and end your current voice conne…" at bounding box center [261, 51] width 396 height 14
click at [219, 131] on div "Status No active tasks You are ready to start receiving tasks. Bless Psyche Sab…" at bounding box center [155, 412] width 235 height 751
click at [124, 154] on div "Status No active tasks You are ready to start receiving tasks. Bless Psyche Sab…" at bounding box center [155, 412] width 235 height 751
click at [421, 56] on button "Back to Dashboard" at bounding box center [411, 68] width 245 height 40
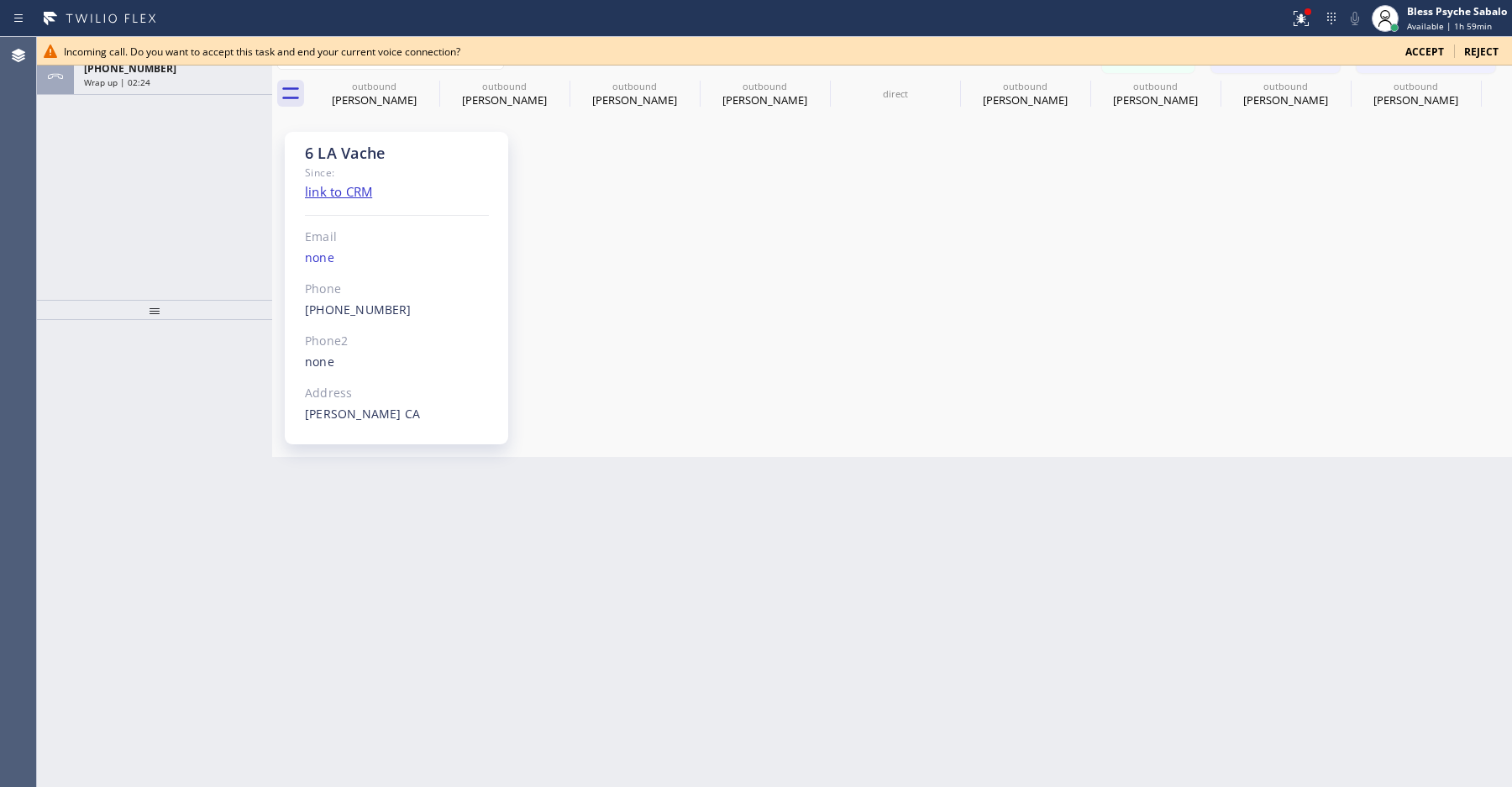
click at [550, 238] on div "6 LA Vache Since: link to CRM Email none Phone [PHONE_NUMBER] Outbound call Tec…" at bounding box center [892, 284] width 1231 height 336
